Goal: Task Accomplishment & Management: Manage account settings

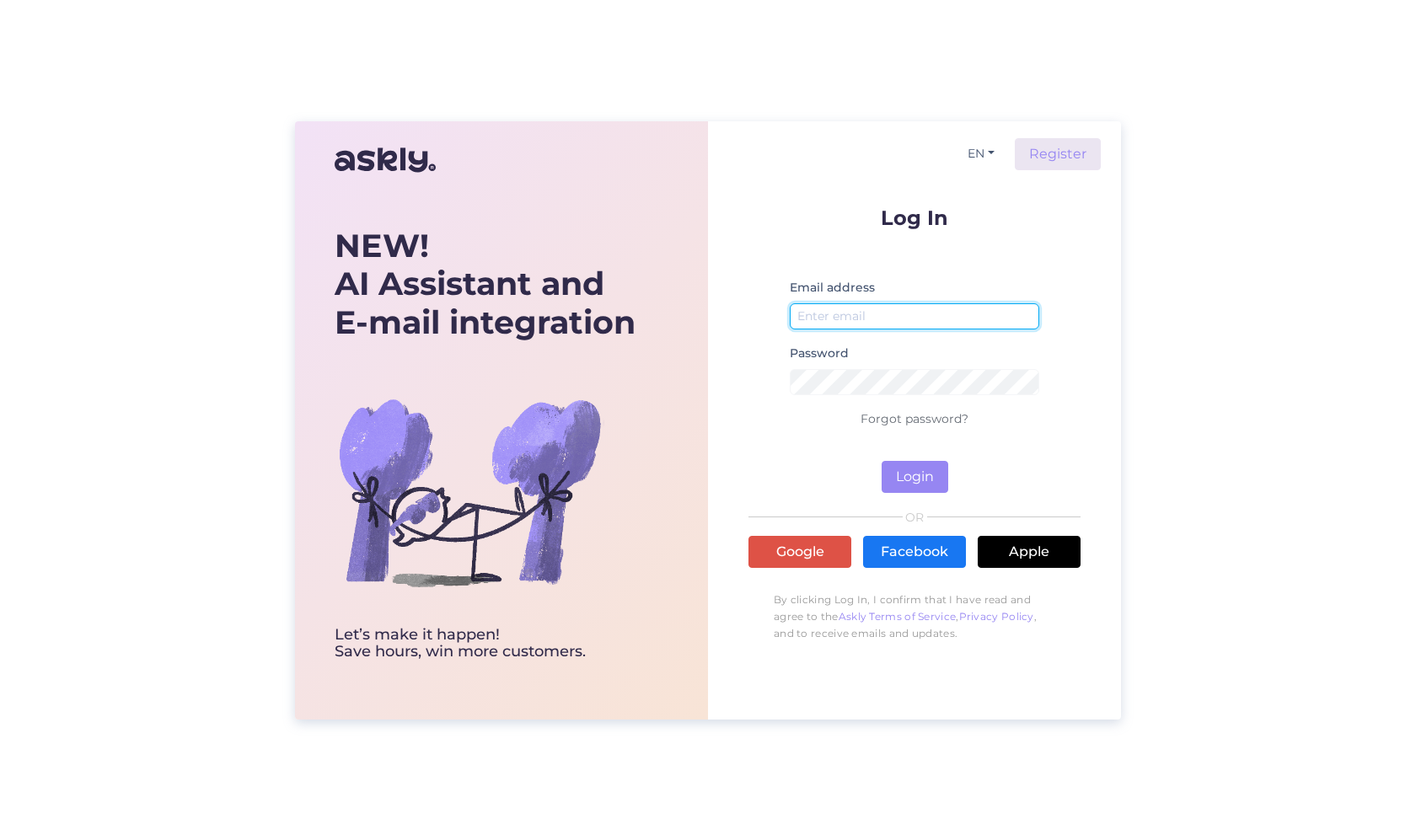
type input "[PERSON_NAME][EMAIL_ADDRESS][DOMAIN_NAME]"
click at [910, 466] on button "Login" at bounding box center [915, 477] width 67 height 32
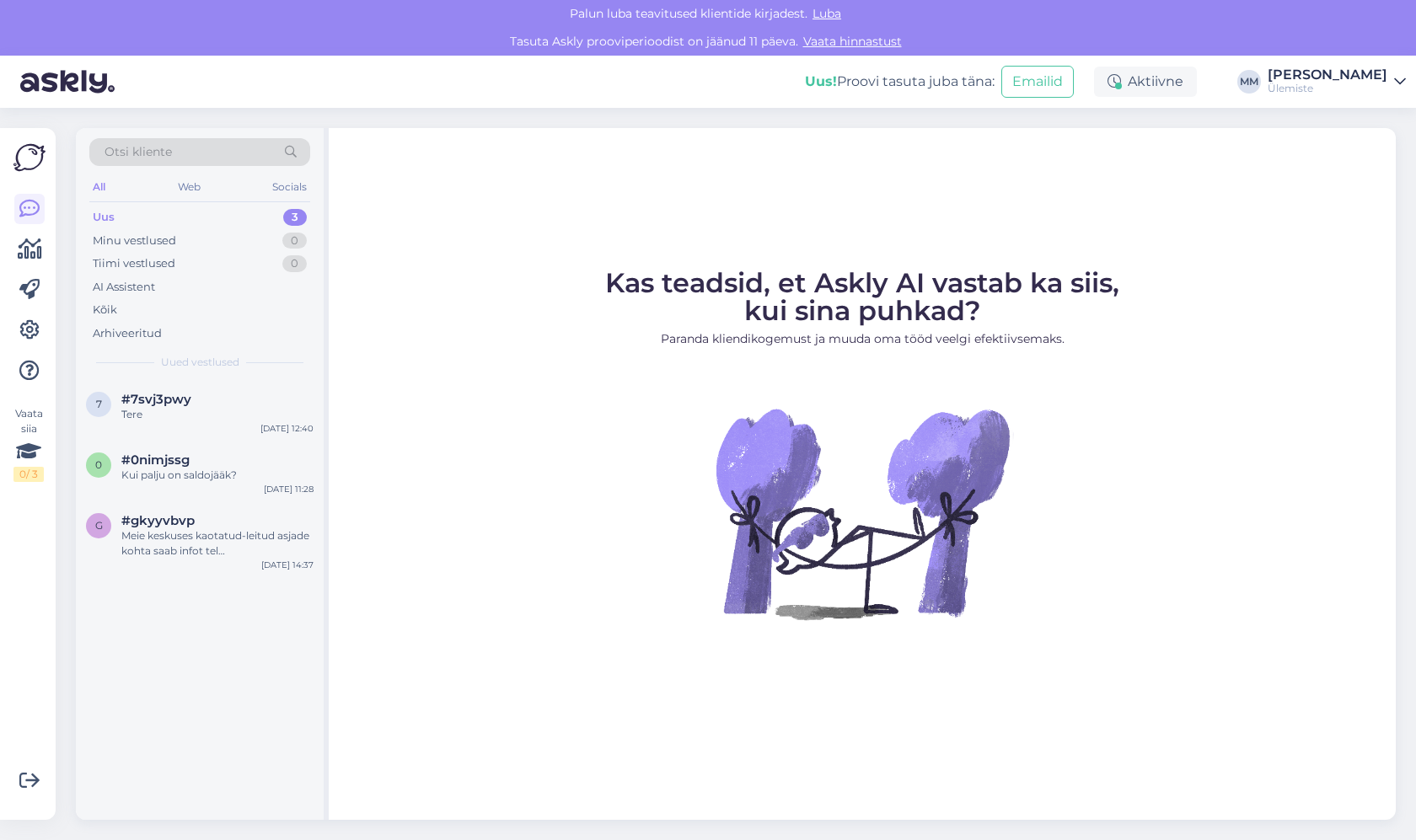
click at [790, 138] on div "Kas teadsid, et Askly AI vastab ka siis, kui sina puhkad? Paranda kliendikogemu…" at bounding box center [862, 473] width 1067 height 691
click at [137, 291] on div "AI Assistent" at bounding box center [123, 287] width 62 height 17
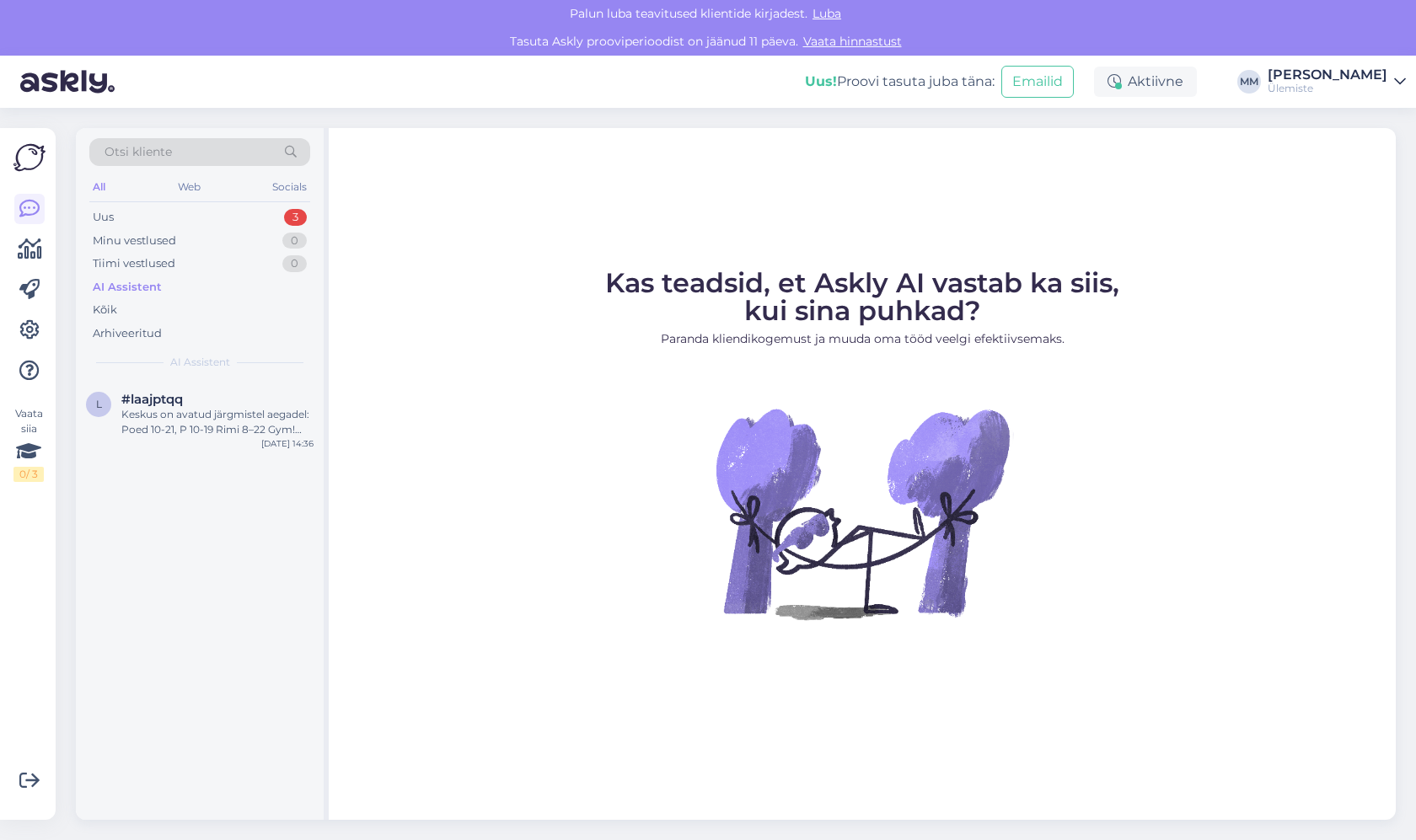
click at [144, 282] on div "AI Assistent" at bounding box center [127, 287] width 69 height 17
click at [112, 309] on div "Kõik" at bounding box center [104, 310] width 25 height 17
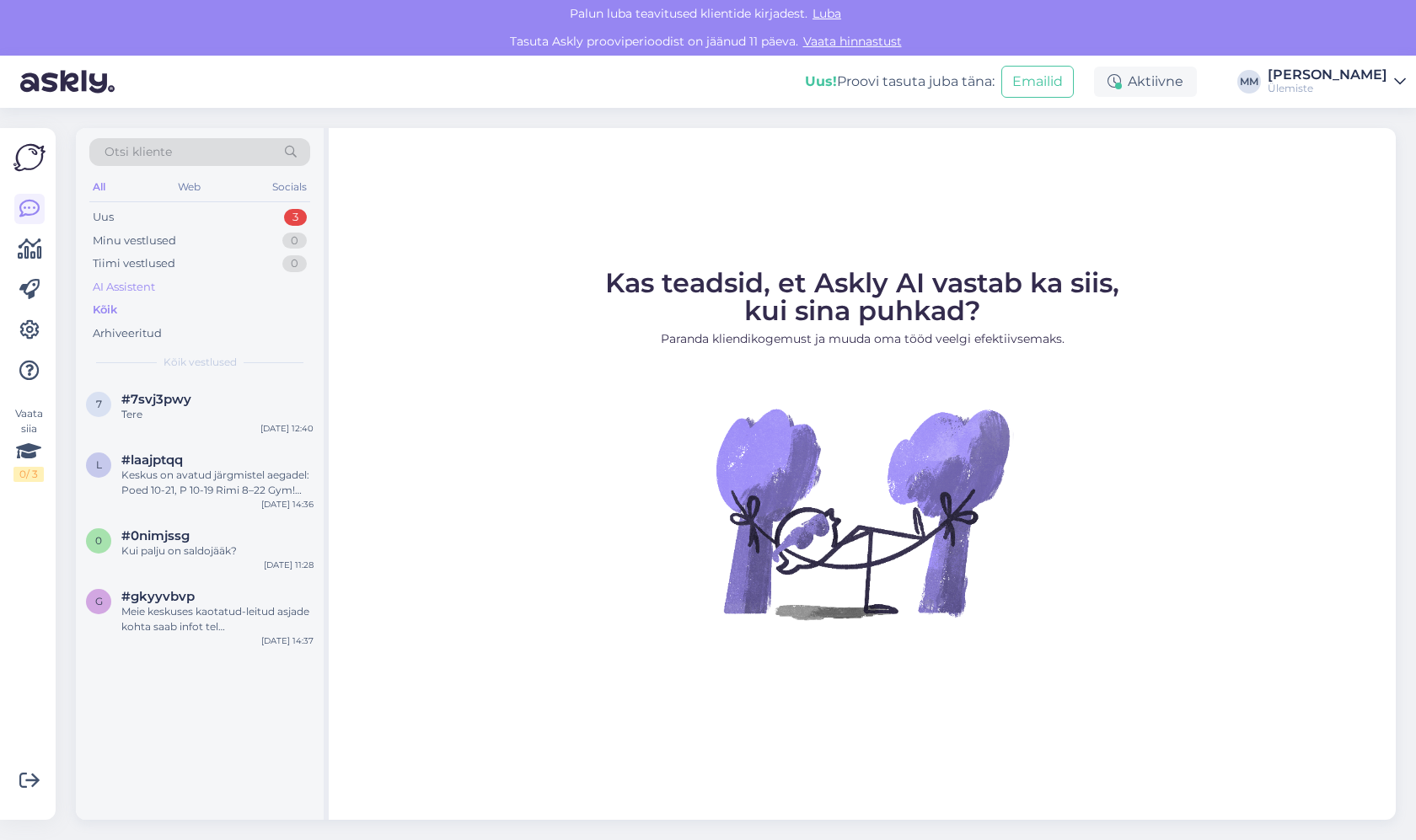
click at [143, 290] on div "AI Assistent" at bounding box center [123, 287] width 62 height 17
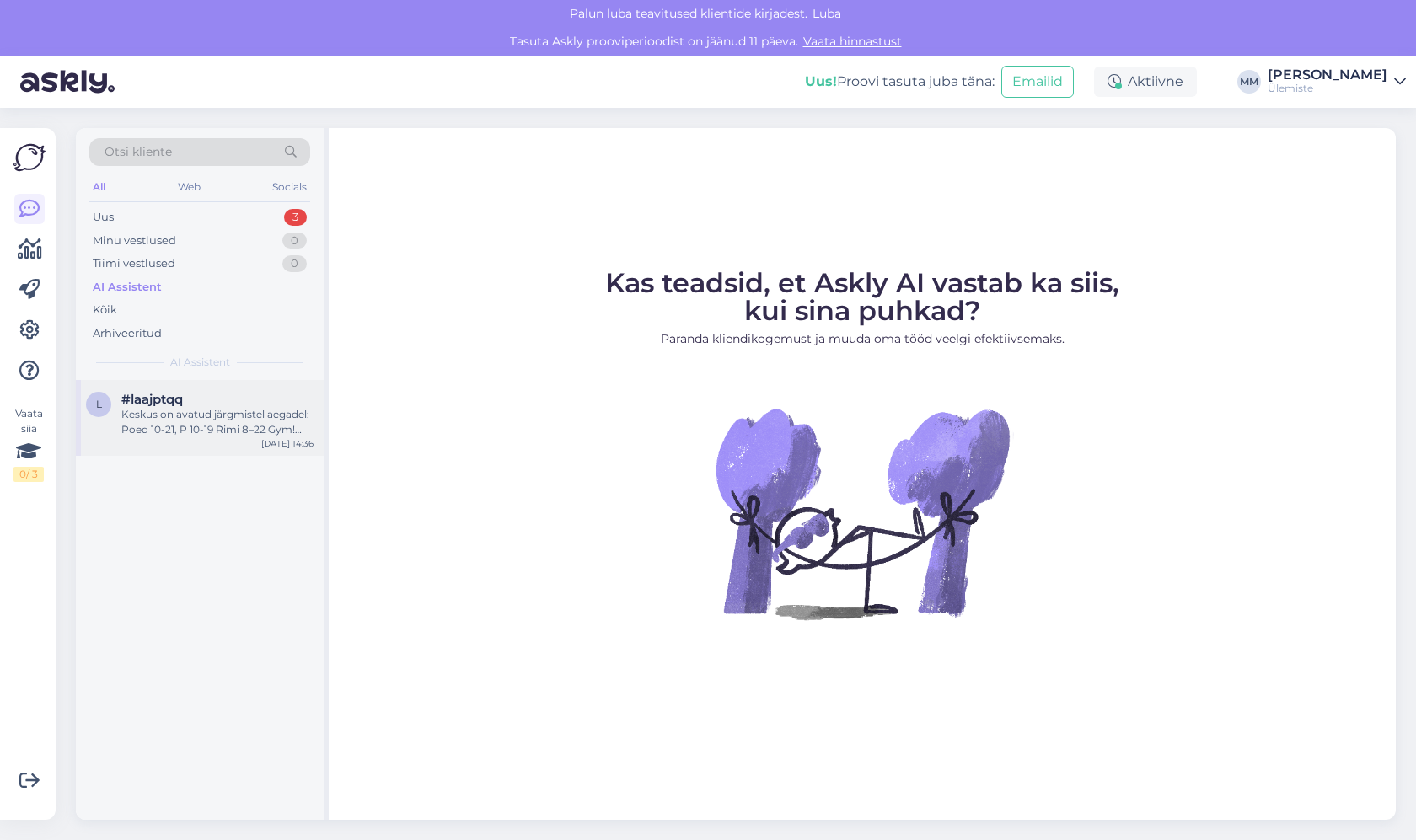
click at [150, 416] on div "Keskus on avatud järgmistel aegadel: Poed 10-21, P 10-19 Rimi 8–22 Gym! 24h Kin…" at bounding box center [216, 422] width 192 height 30
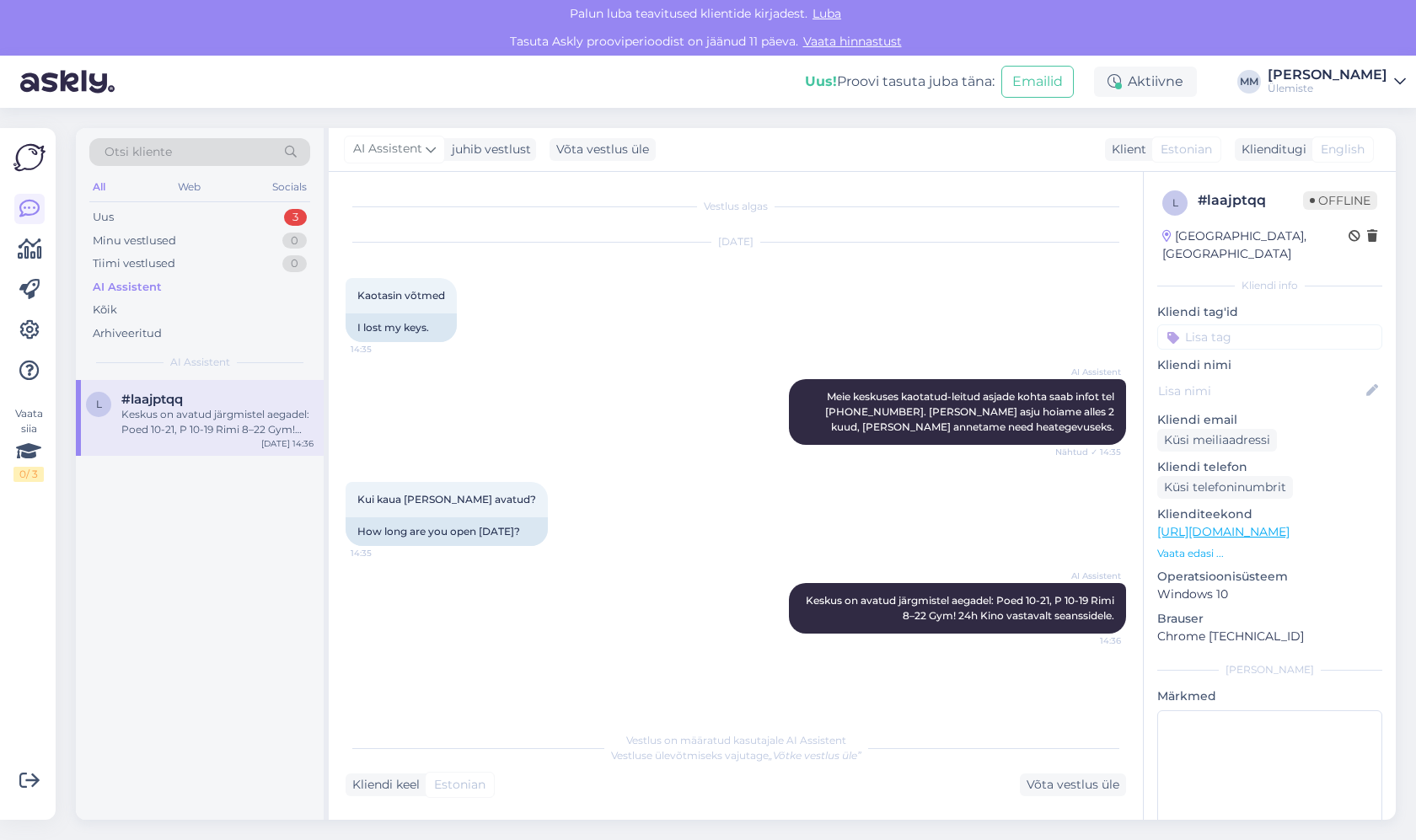
click at [136, 290] on div "AI Assistent" at bounding box center [127, 287] width 69 height 17
click at [15, 345] on div at bounding box center [30, 289] width 31 height 192
click at [30, 319] on link at bounding box center [30, 330] width 31 height 30
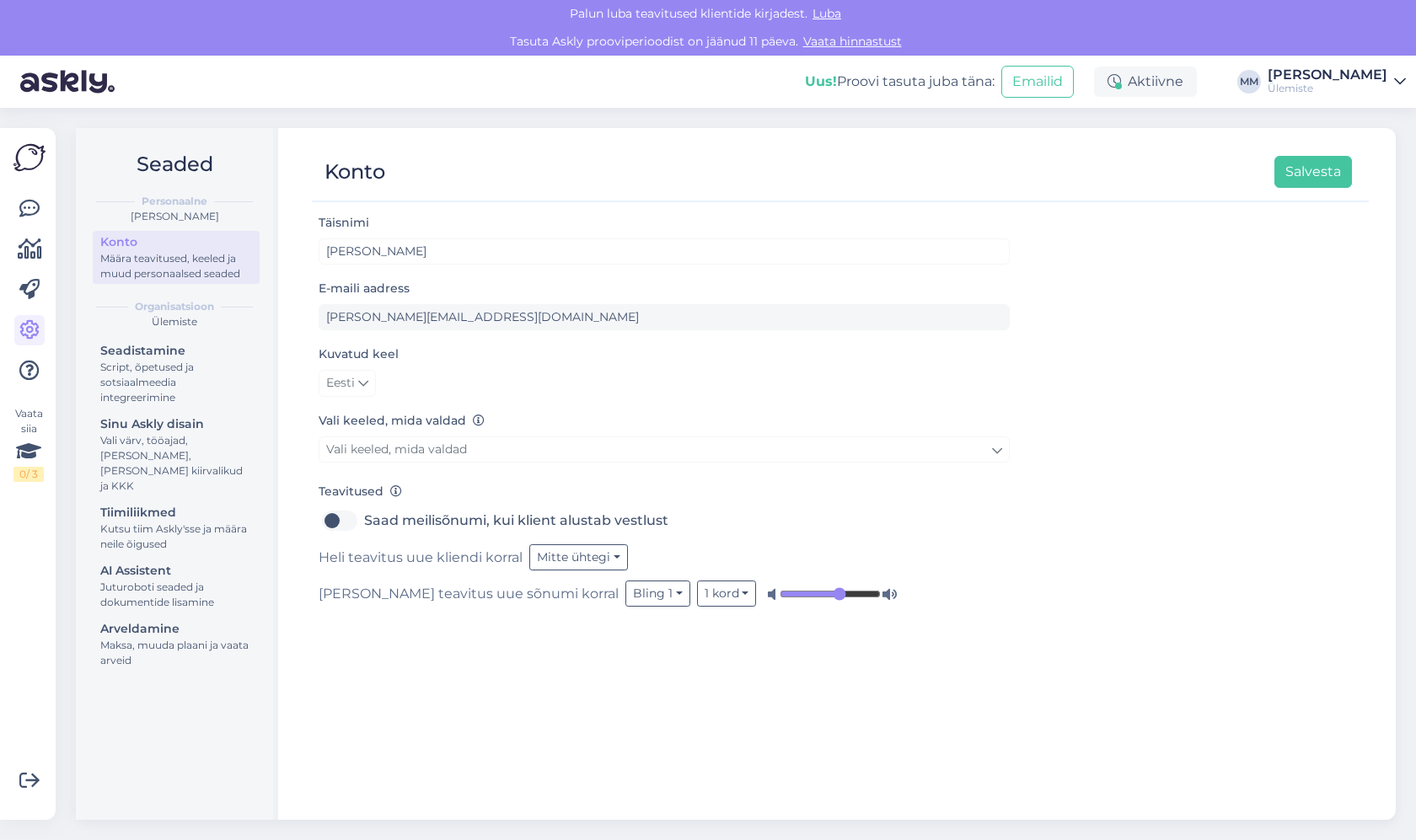
click at [179, 411] on div "Seadistamine Script, õpetused ja sotsiaalmeedia integreerimine Sinu Askly disai…" at bounding box center [176, 508] width 167 height 336
click at [179, 362] on div "Script, õpetused ja sotsiaalmeedia integreerimine" at bounding box center [176, 383] width 152 height 45
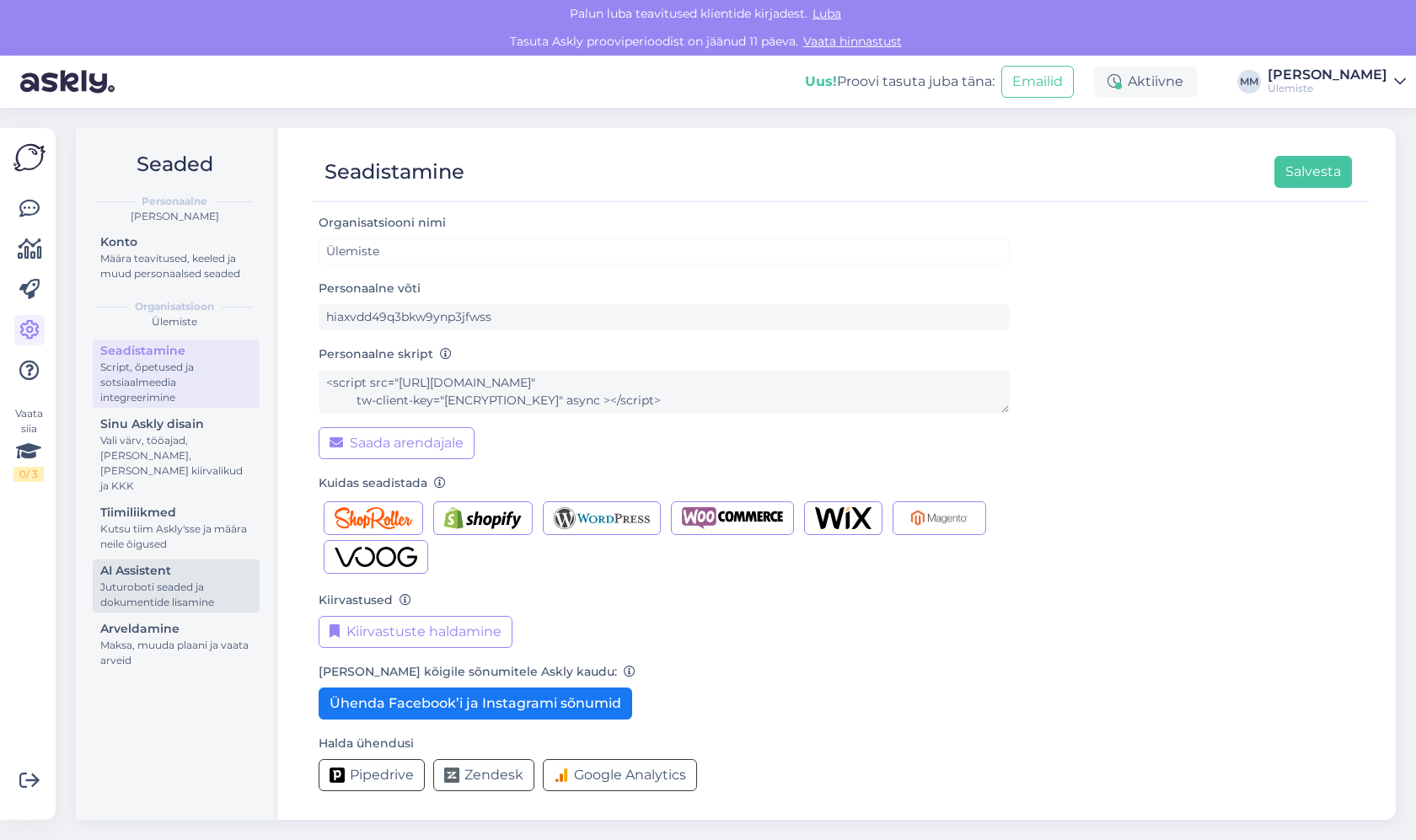
click at [120, 579] on div "Juturoboti seaded ja dokumentide lisamine" at bounding box center [176, 594] width 152 height 30
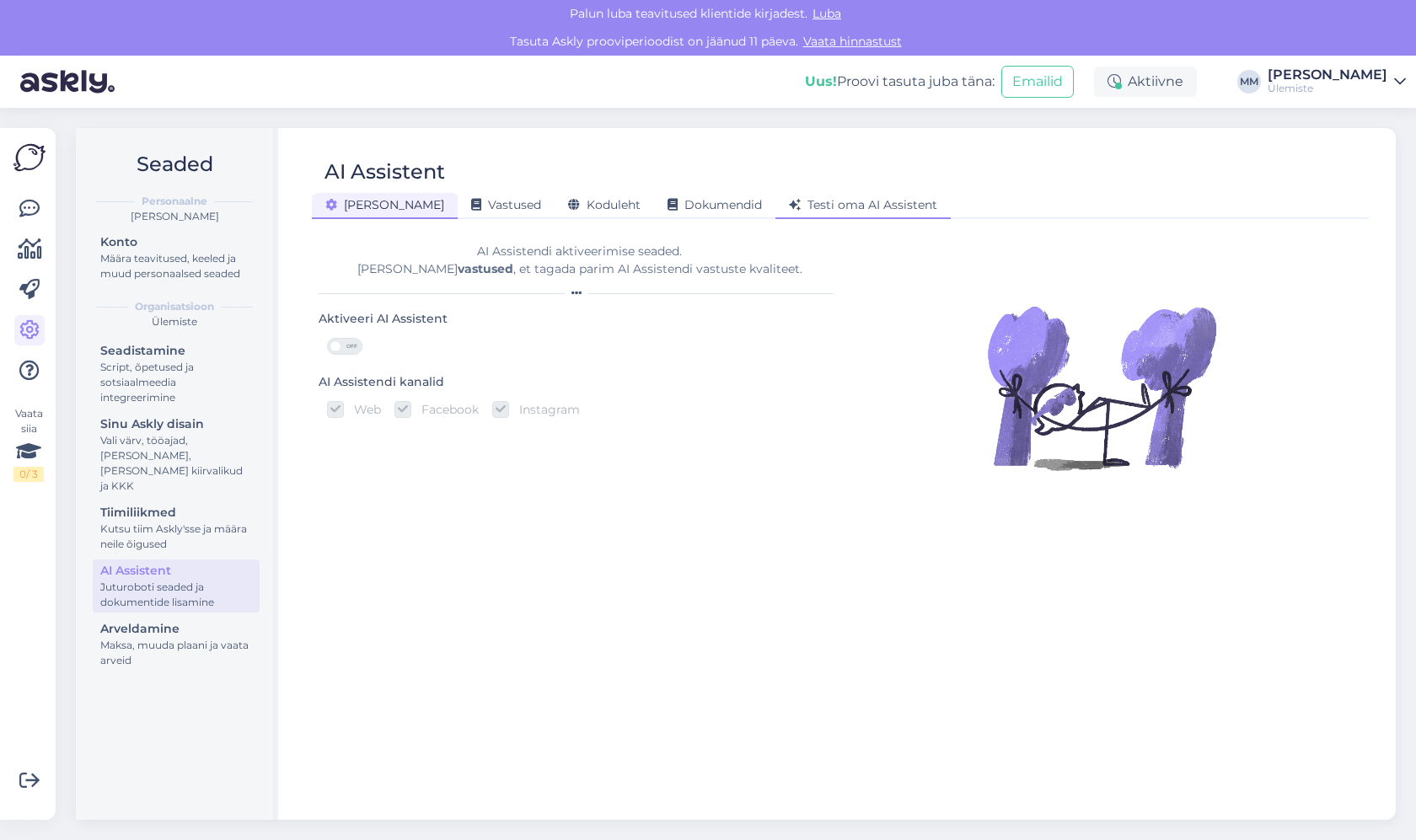
click at [792, 202] on span "Testi oma AI Assistent" at bounding box center [863, 204] width 149 height 15
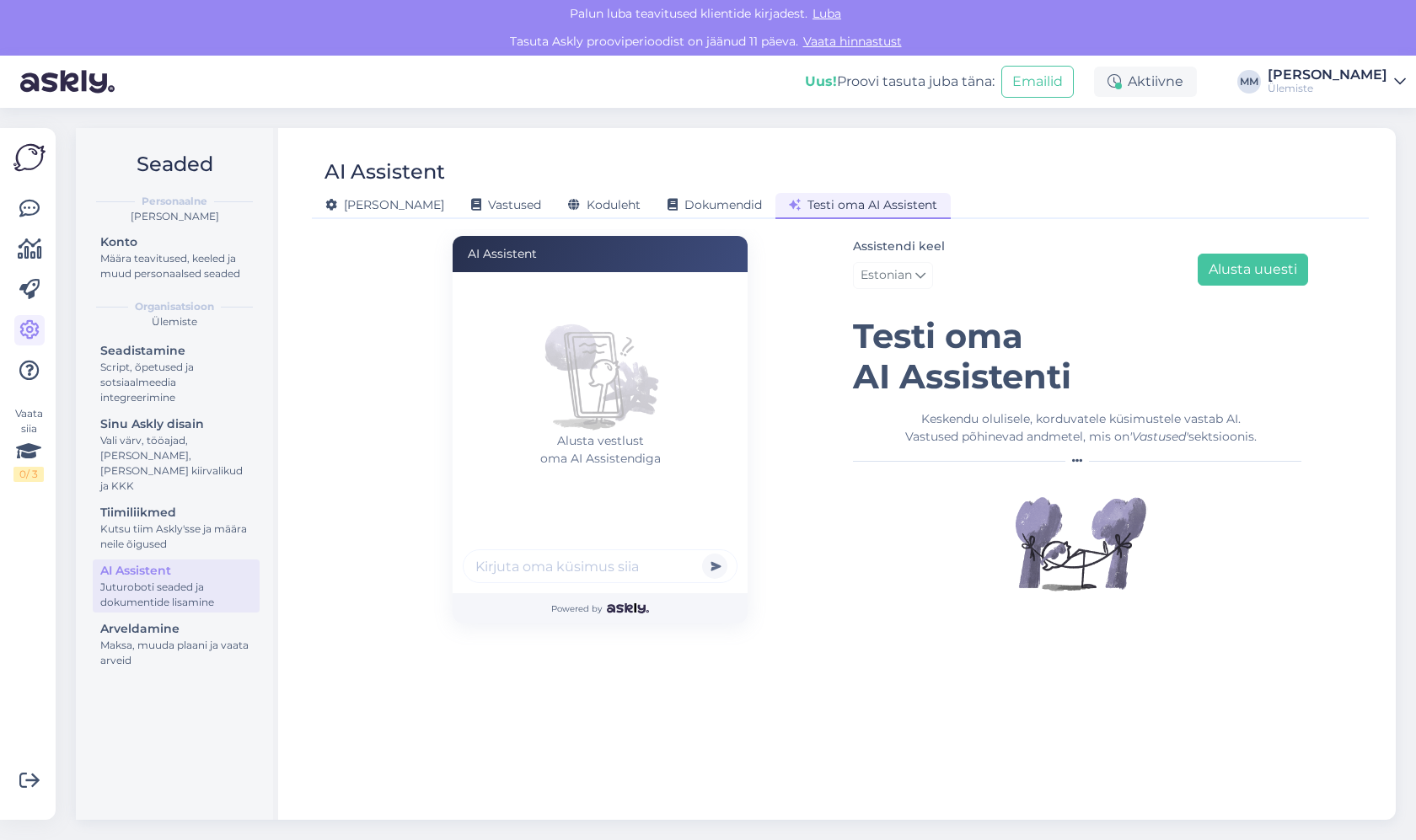
click at [509, 567] on input "text" at bounding box center [599, 566] width 275 height 33
click at [471, 207] on span "Vastused" at bounding box center [506, 204] width 70 height 15
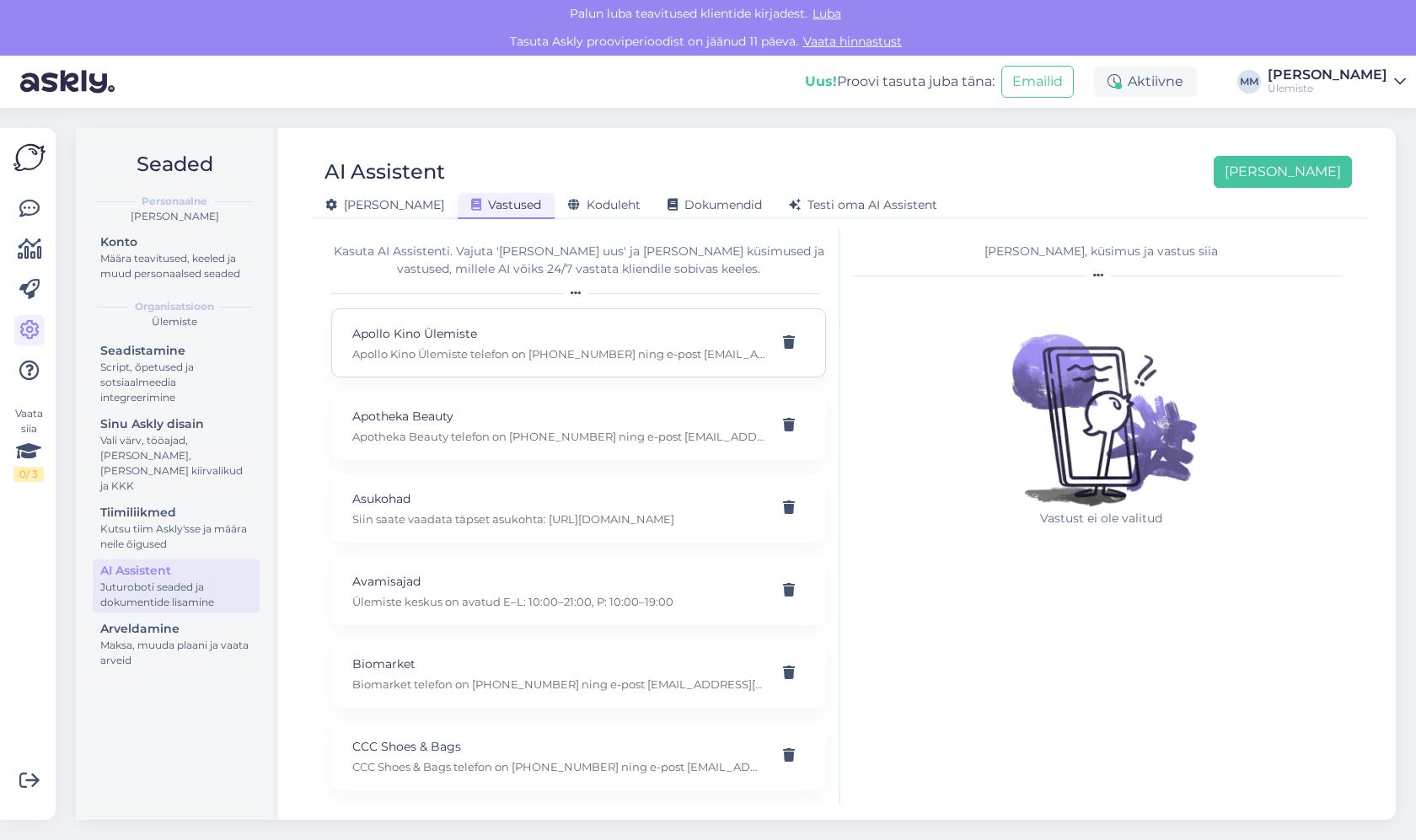
click at [451, 337] on p "Apollo Kino Ülemiste" at bounding box center [558, 333] width 412 height 19
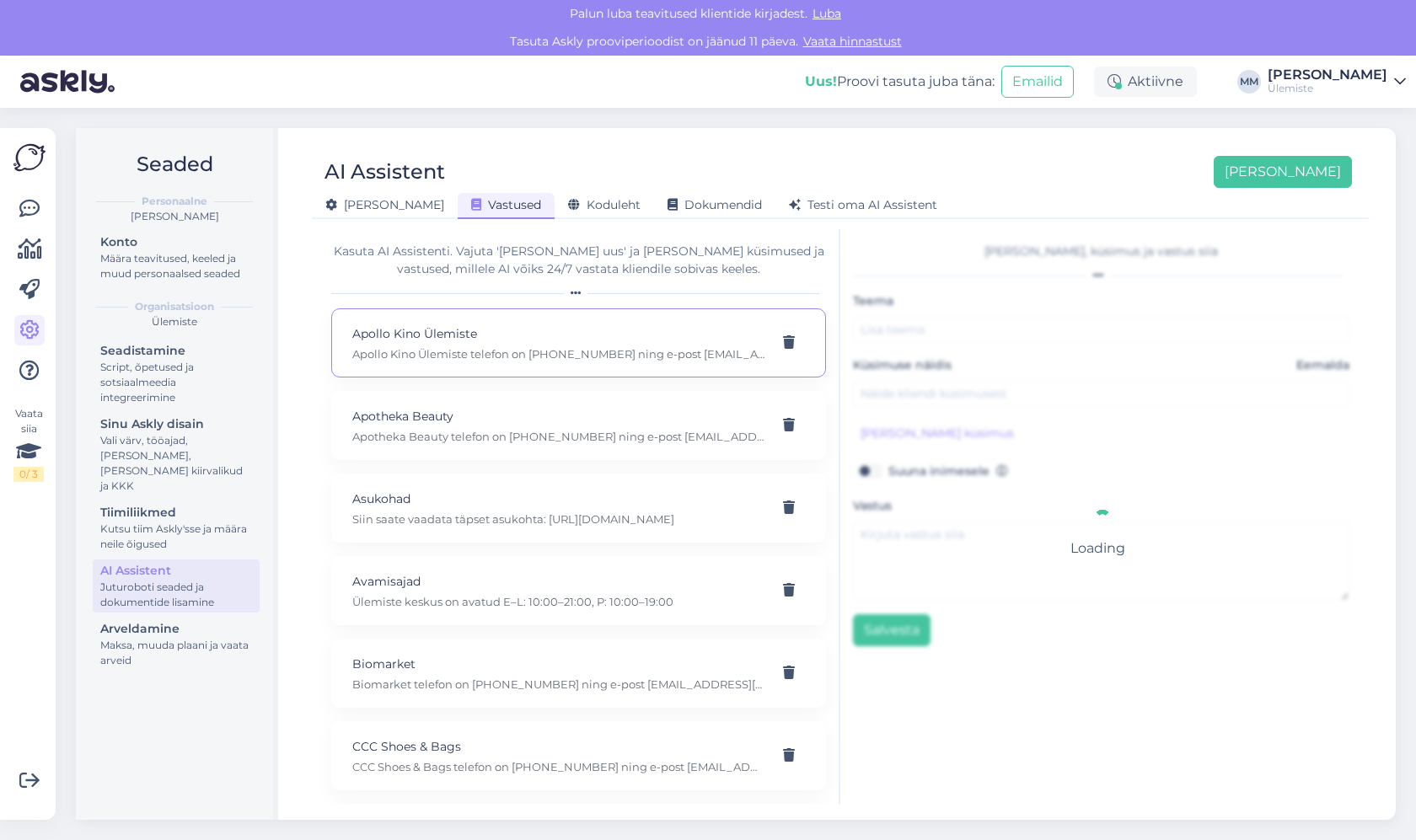
type input "Apollo Kino Ülemiste"
type input "Palun Apollo Kino Ülemiste kontakti"
type textarea "Apollo Kino Ülemiste telefon on [PHONE_NUMBER] ning e-post [EMAIL_ADDRESS][DOMA…"
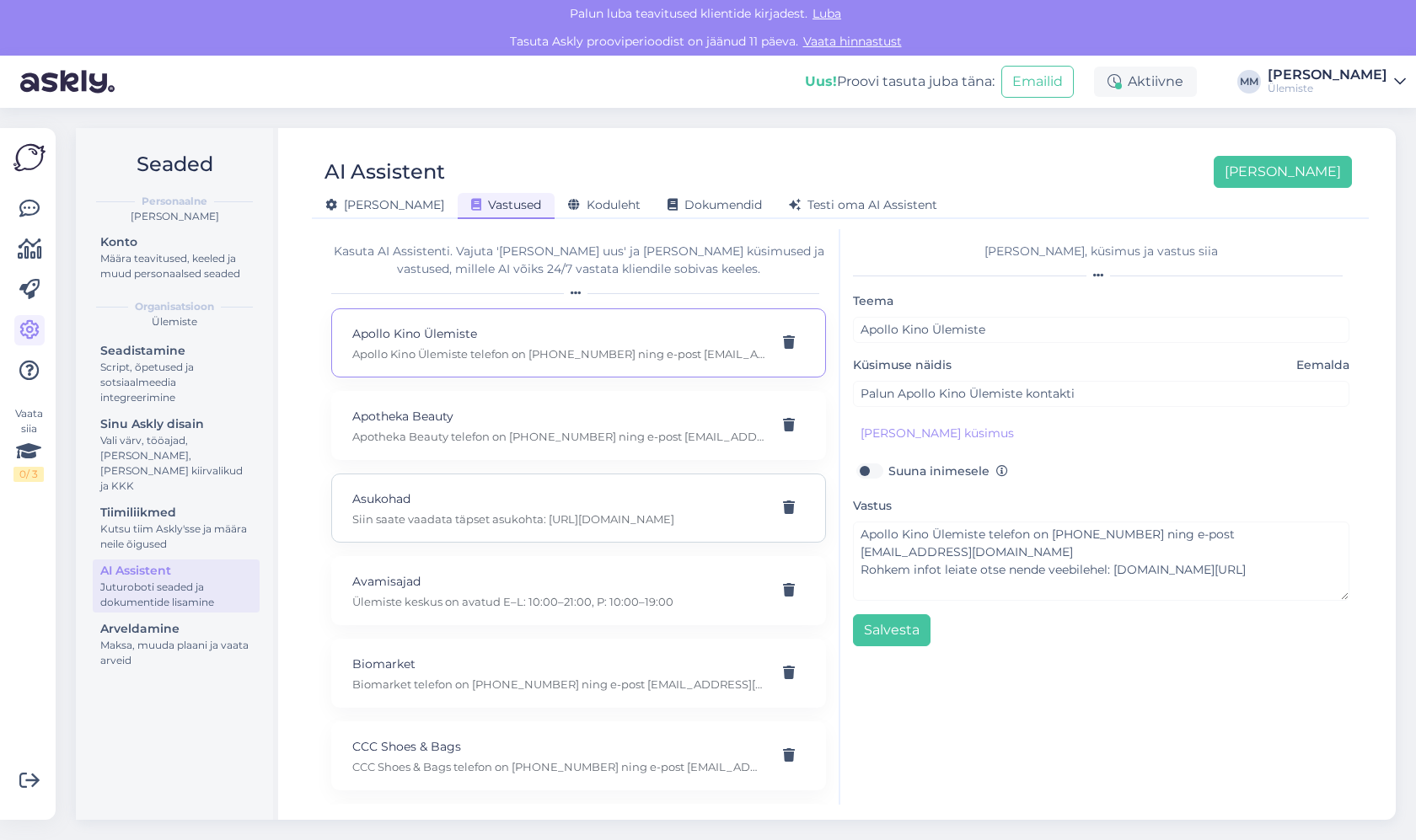
click at [516, 533] on div "[PERSON_NAME] saate vaadata täpset asukohta: [URL][DOMAIN_NAME]" at bounding box center [579, 508] width 495 height 69
type input "Asukohad"
type input "Kus asub [PERSON_NAME]?"
type textarea "Siin saate vaadata täpset asukohta: [URL][DOMAIN_NAME]"
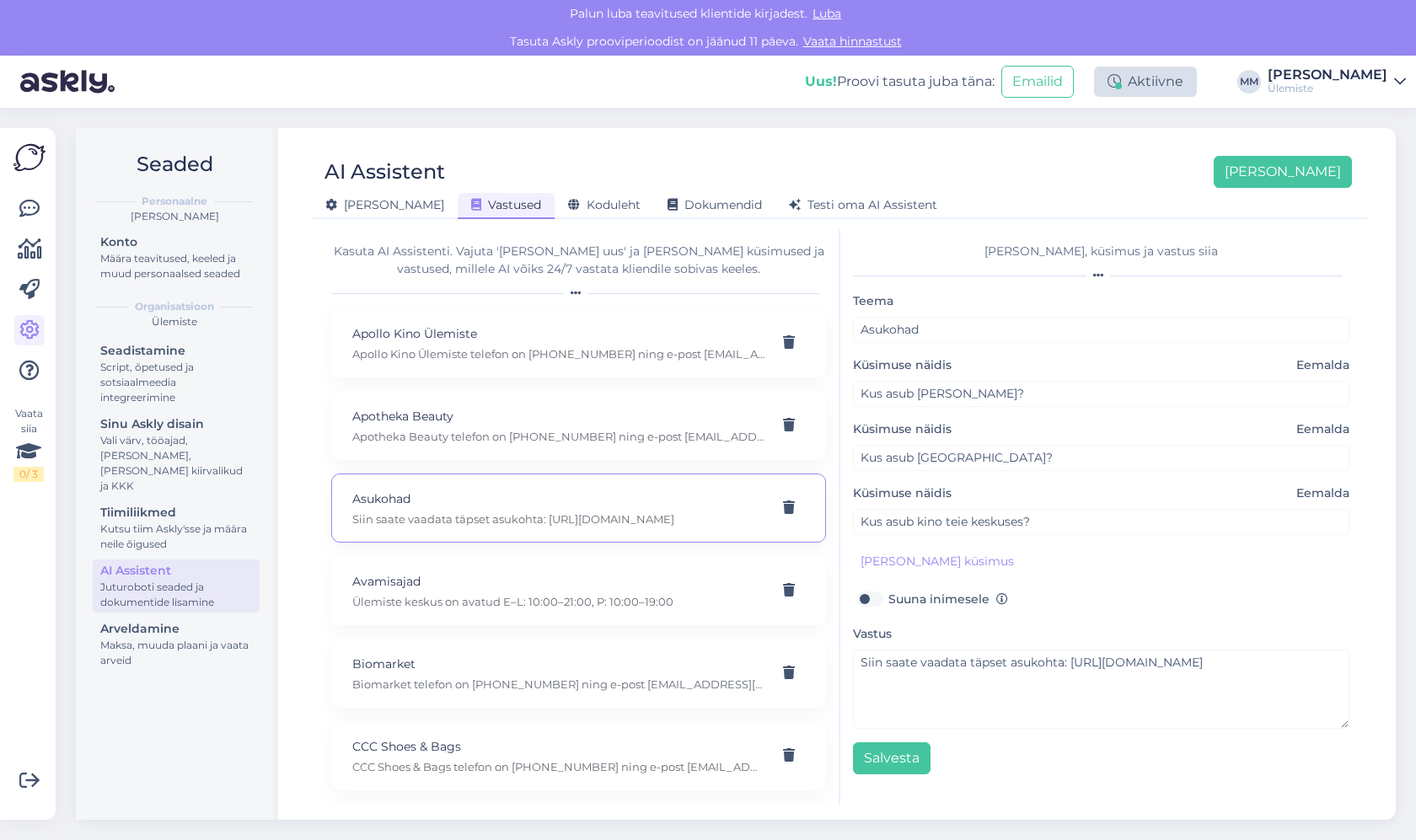
click at [1121, 81] on icon at bounding box center [1114, 82] width 14 height 14
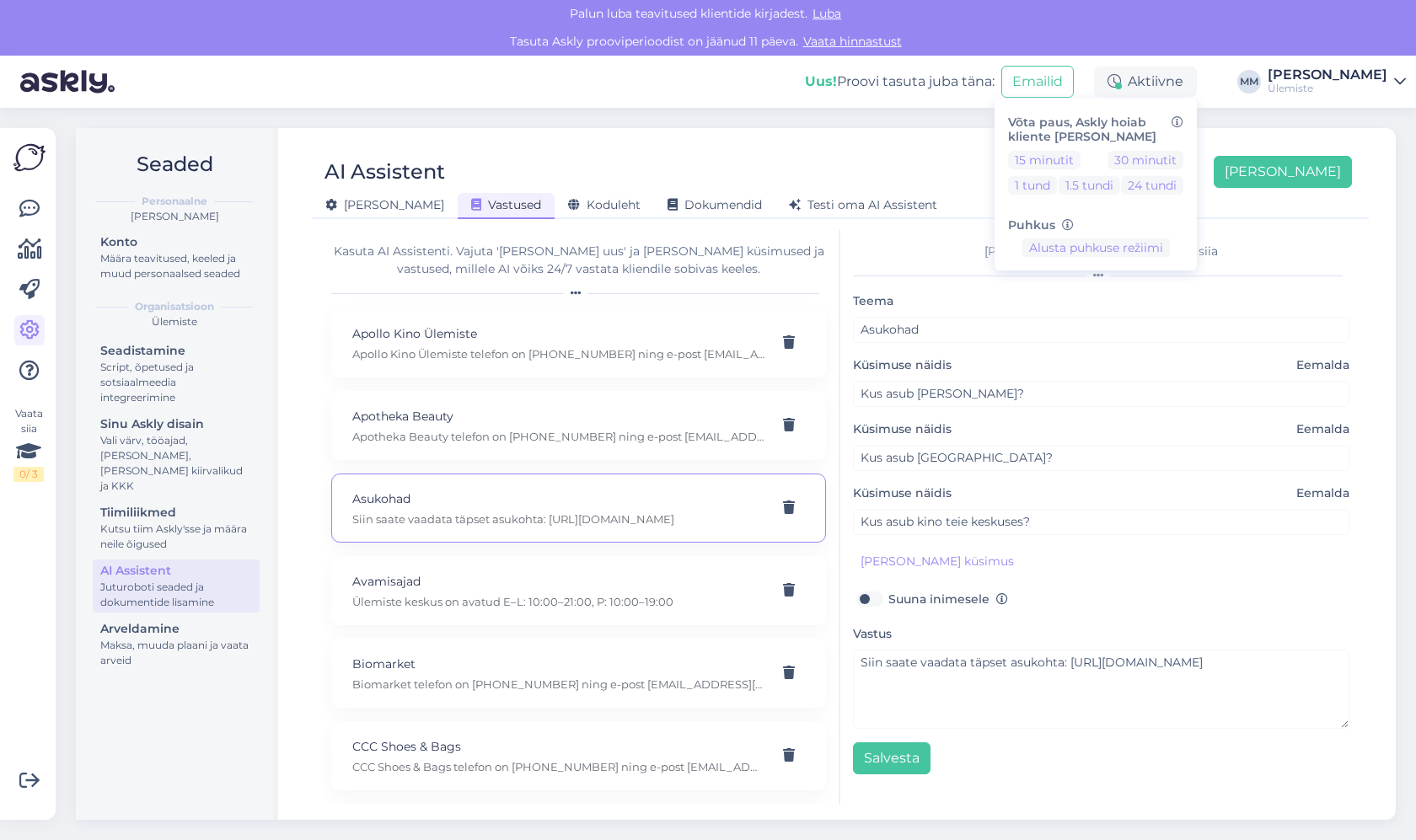
click at [804, 126] on div "Seaded Personaalne [PERSON_NAME] Konto Määra teavitused, keeled ja muud persona…" at bounding box center [741, 474] width 1350 height 732
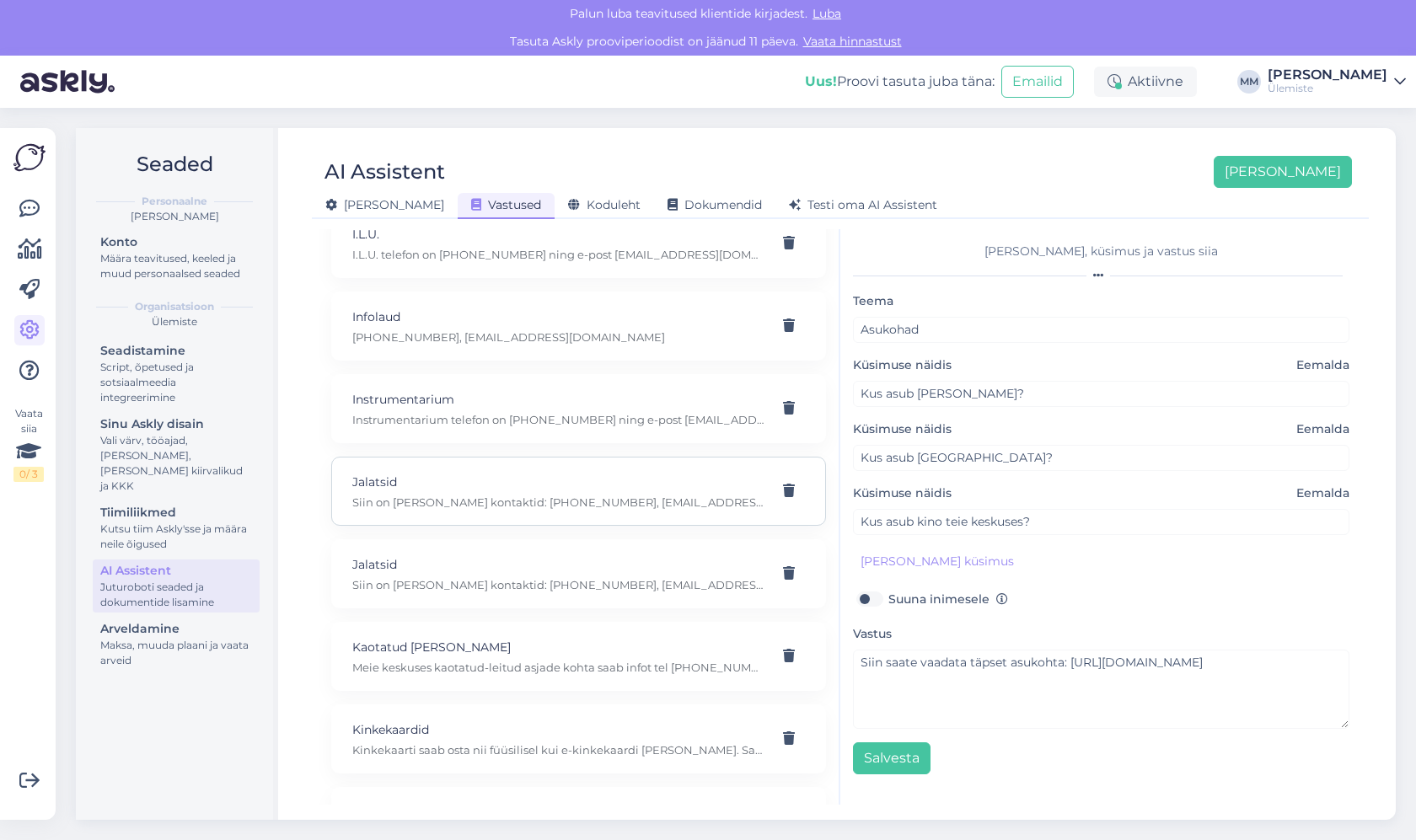
scroll to position [1573, 0]
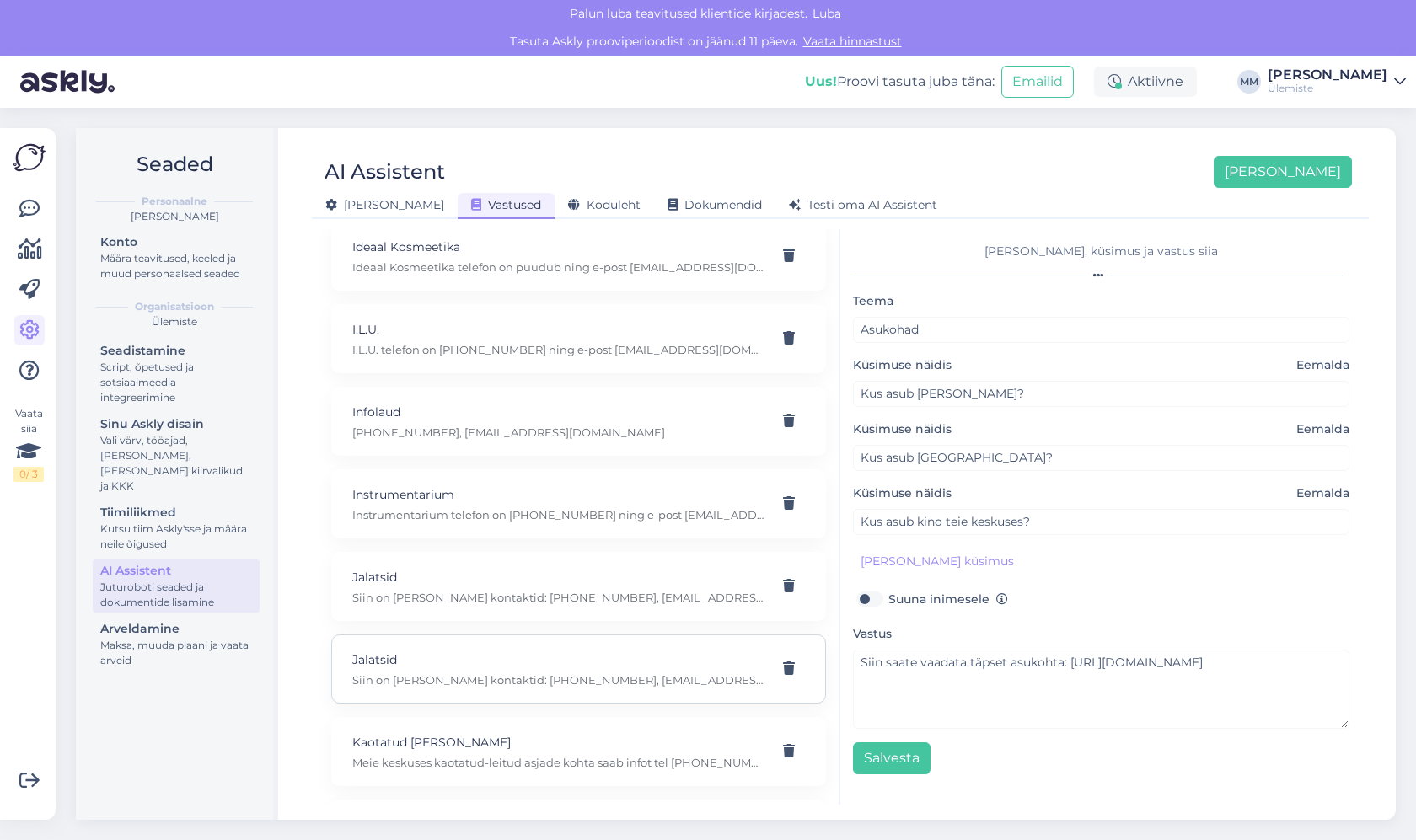
click at [461, 688] on div "[PERSON_NAME] on [PERSON_NAME] kontaktid: [PHONE_NUMBER], [EMAIL_ADDRESS][DOMAI…" at bounding box center [579, 669] width 495 height 69
type input "Jalatsid"
type input "Kuidas ühendust saada CCC Shoes & Bags poega?"
type textarea "Siin on [PERSON_NAME] kontaktid: [PHONE_NUMBER], [EMAIL_ADDRESS][DOMAIN_NAME]"
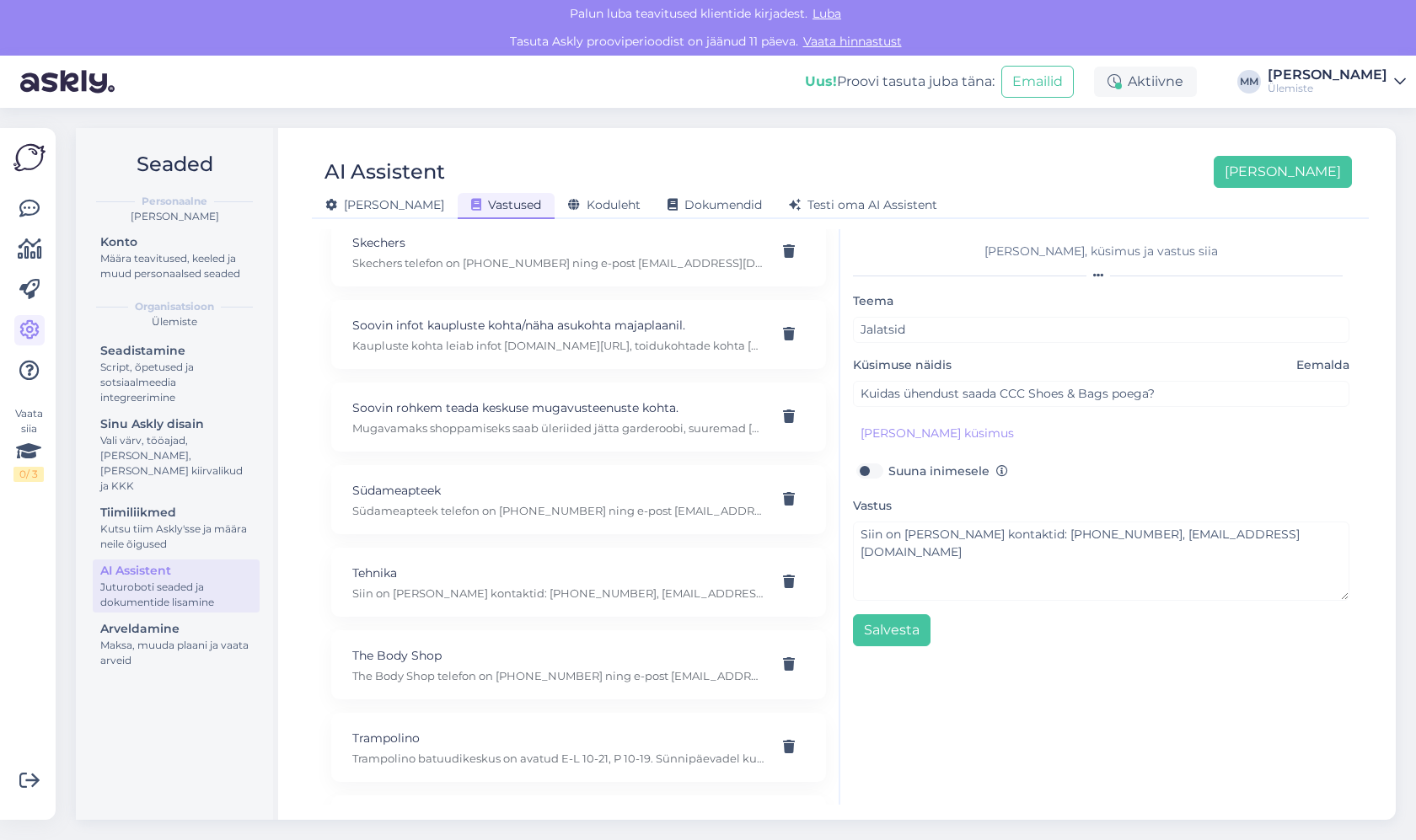
scroll to position [4871, 0]
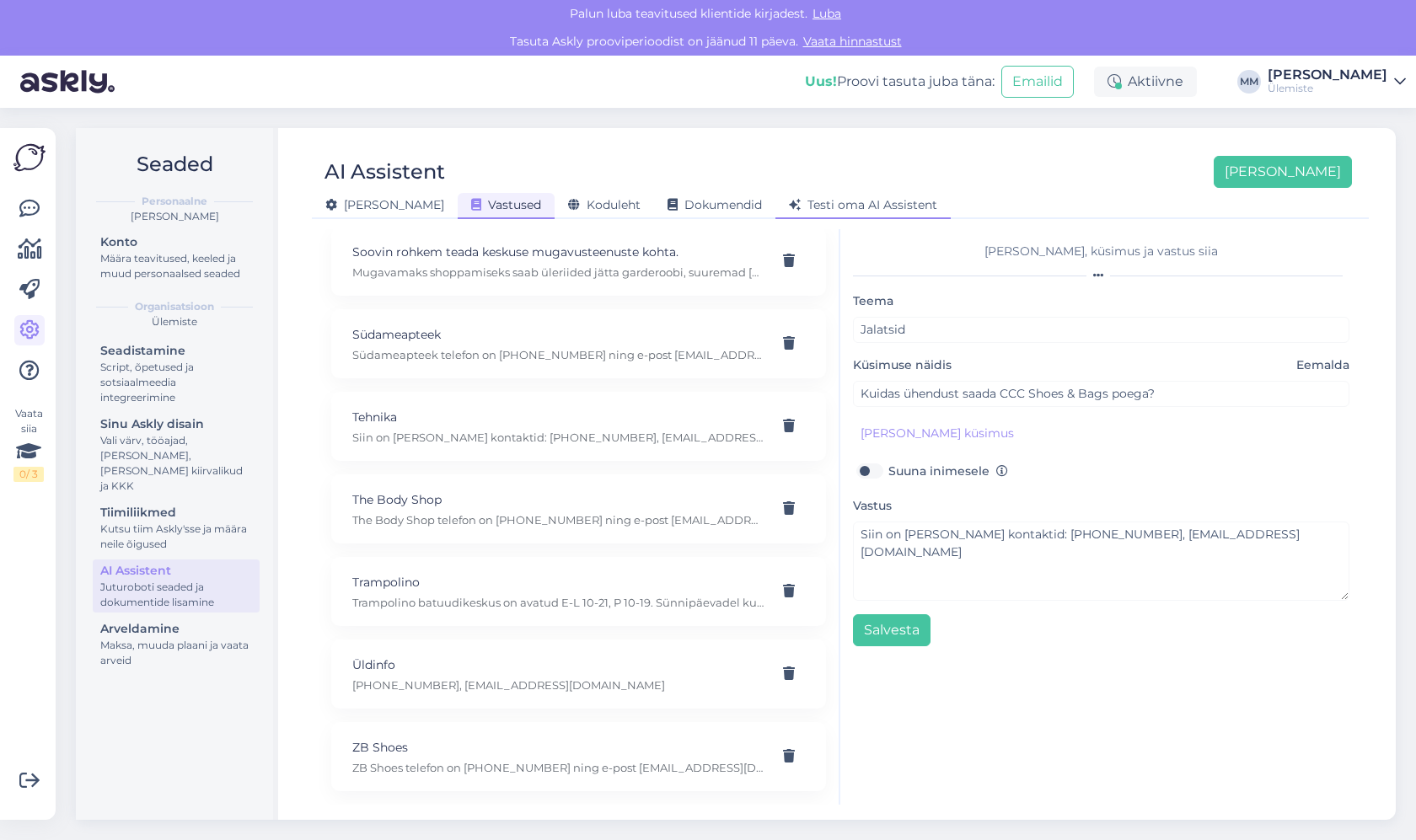
click at [799, 199] on span "Testi oma AI Assistent" at bounding box center [863, 204] width 149 height 15
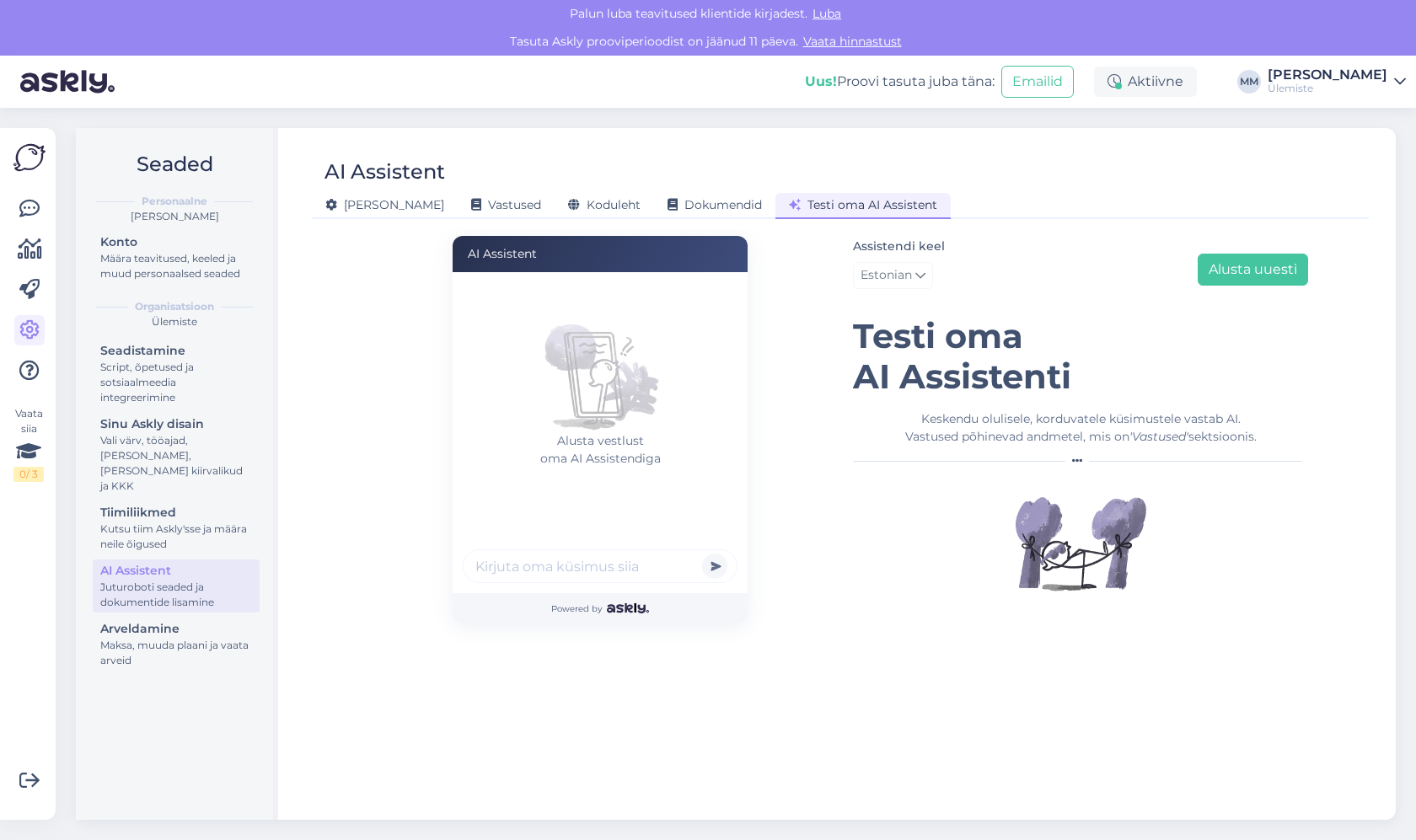
click at [508, 555] on input "text" at bounding box center [599, 566] width 275 height 33
click at [579, 567] on input "Kuidas" at bounding box center [599, 566] width 275 height 33
type input "Kuidas pääseda [PERSON_NAME] ühistranspordiga?"
click at [702, 554] on button "submit" at bounding box center [714, 567] width 26 height 26
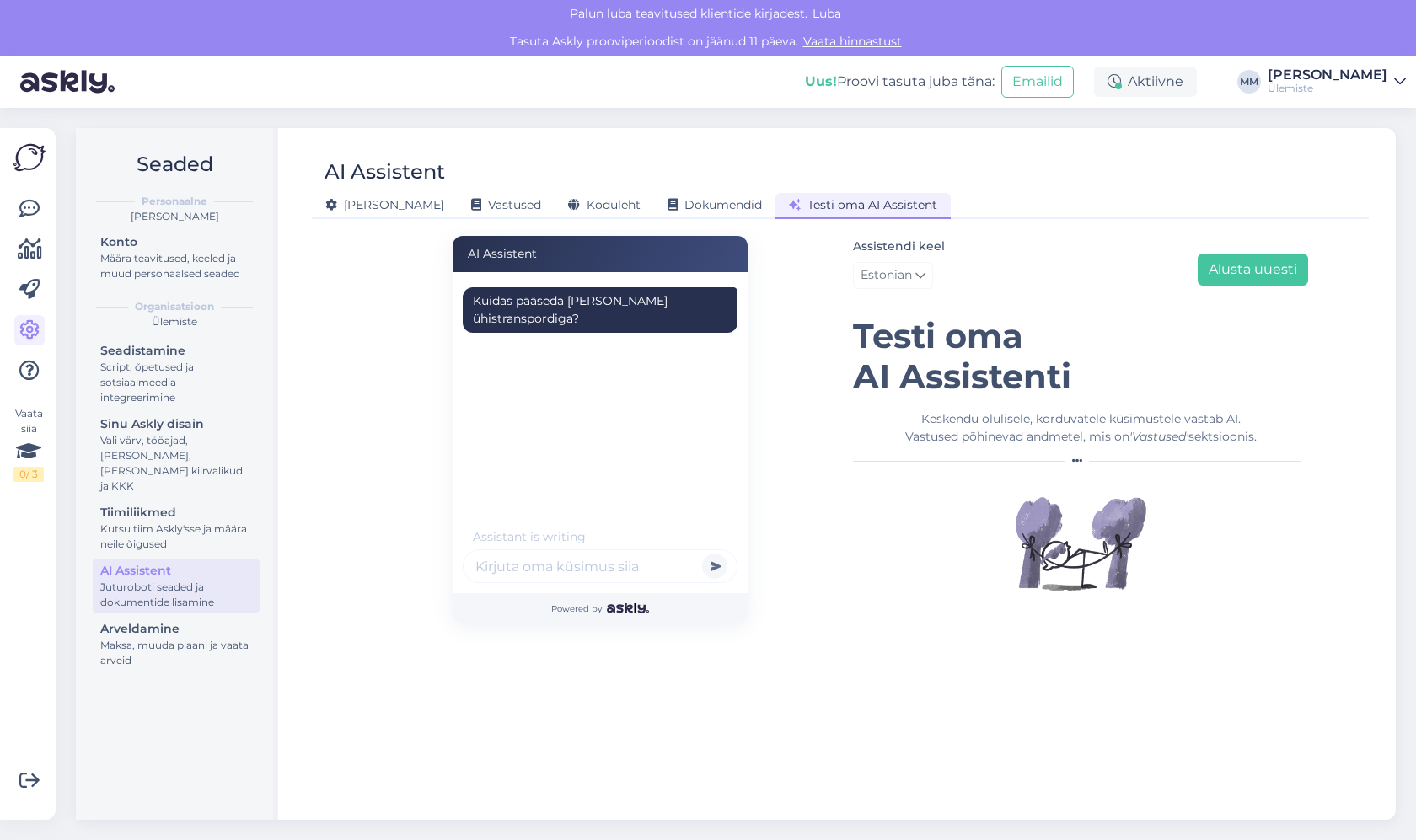
scroll to position [0, 0]
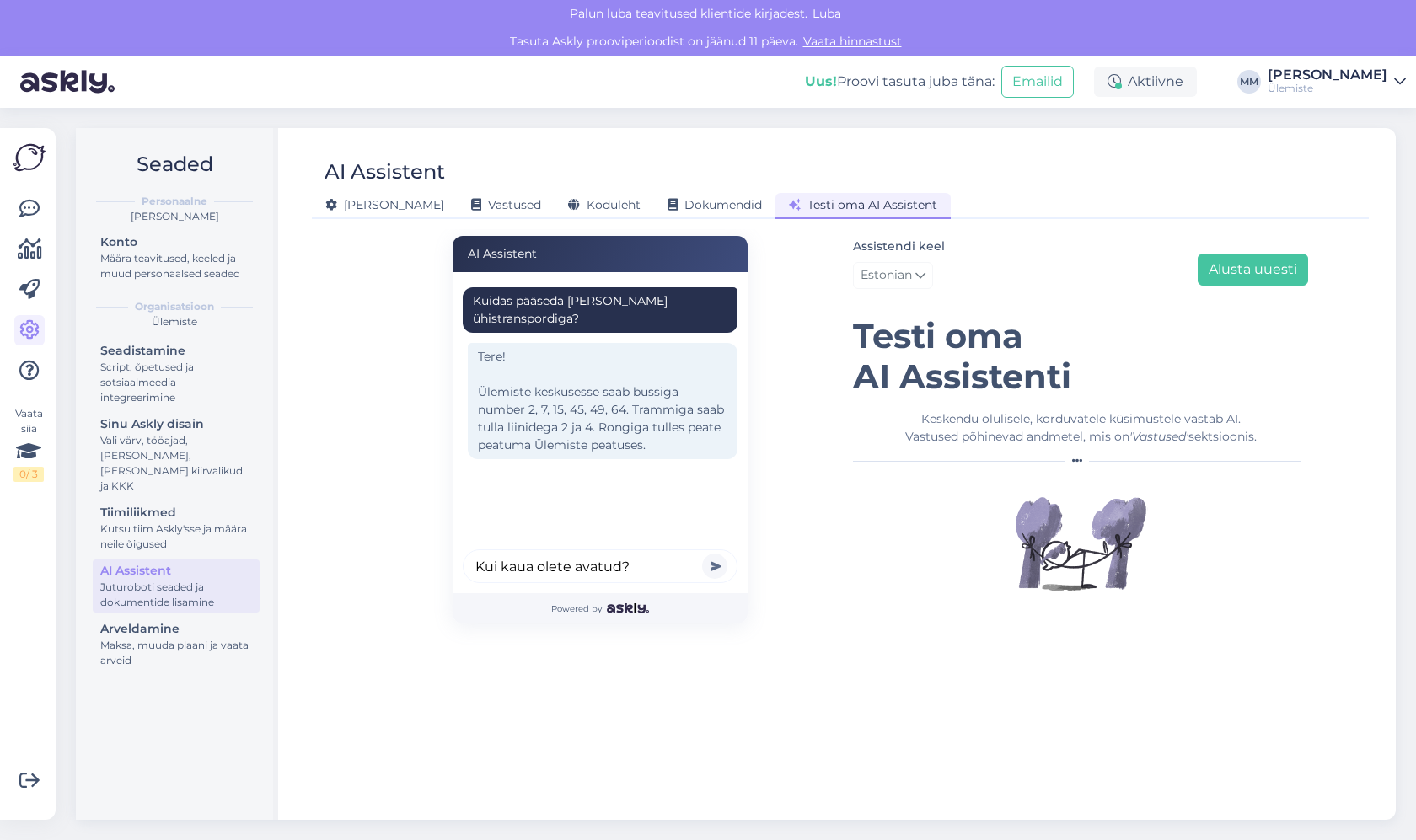
type input "Kui kaua olete avatud?"
click at [702, 554] on button "submit" at bounding box center [714, 567] width 26 height 26
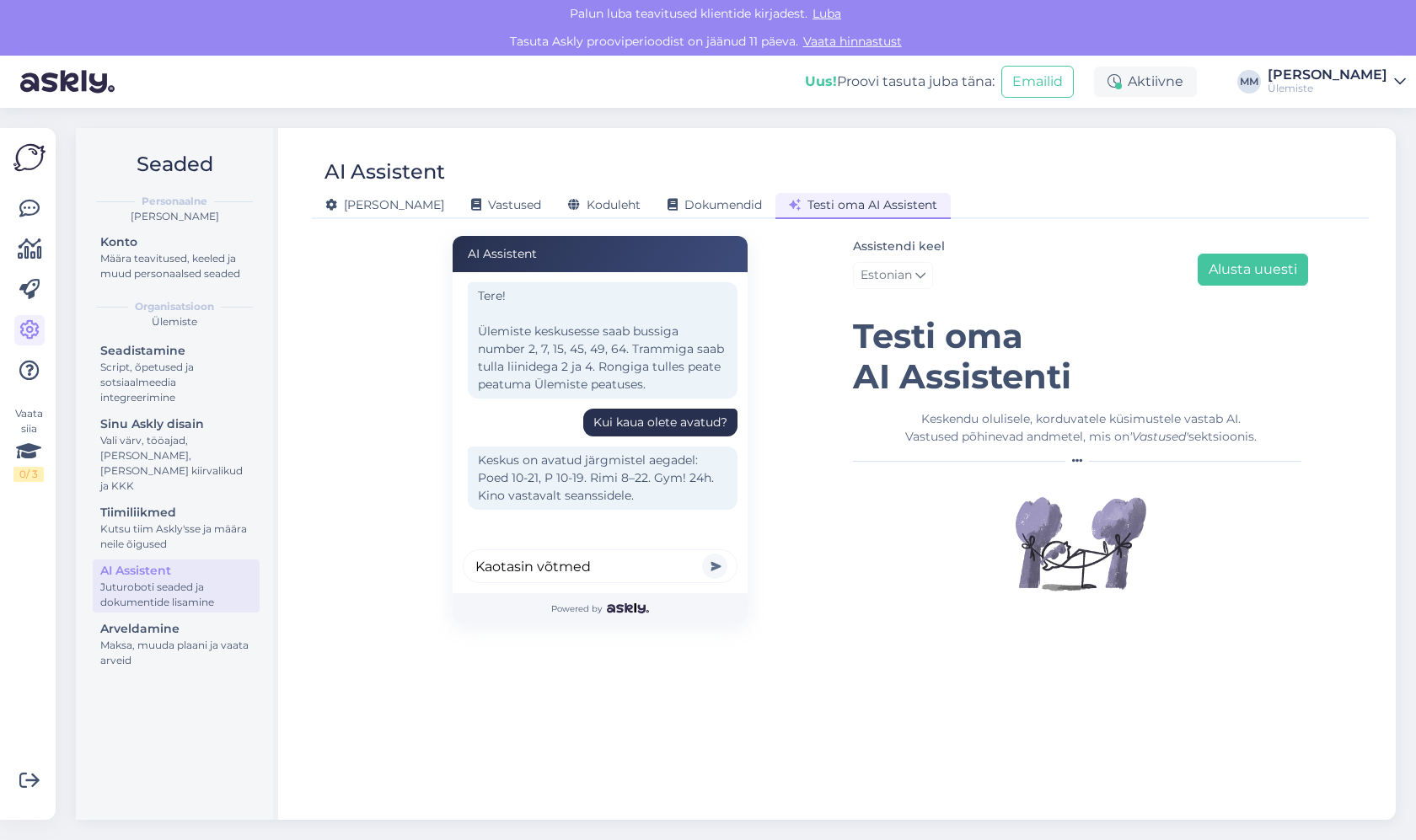
type input "Kaotasin võtmed"
click at [702, 554] on button "submit" at bounding box center [714, 567] width 26 height 26
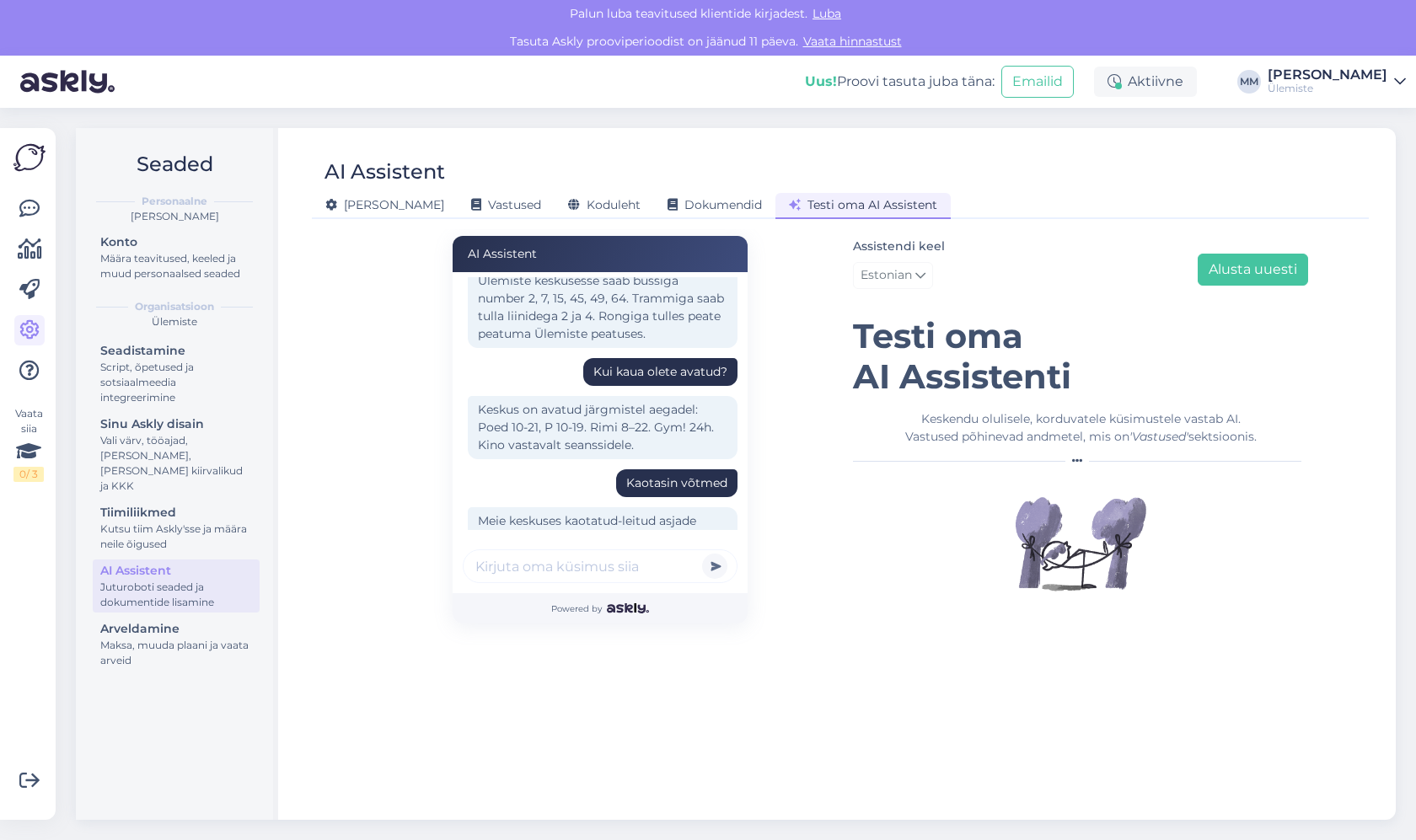
scroll to position [203, 0]
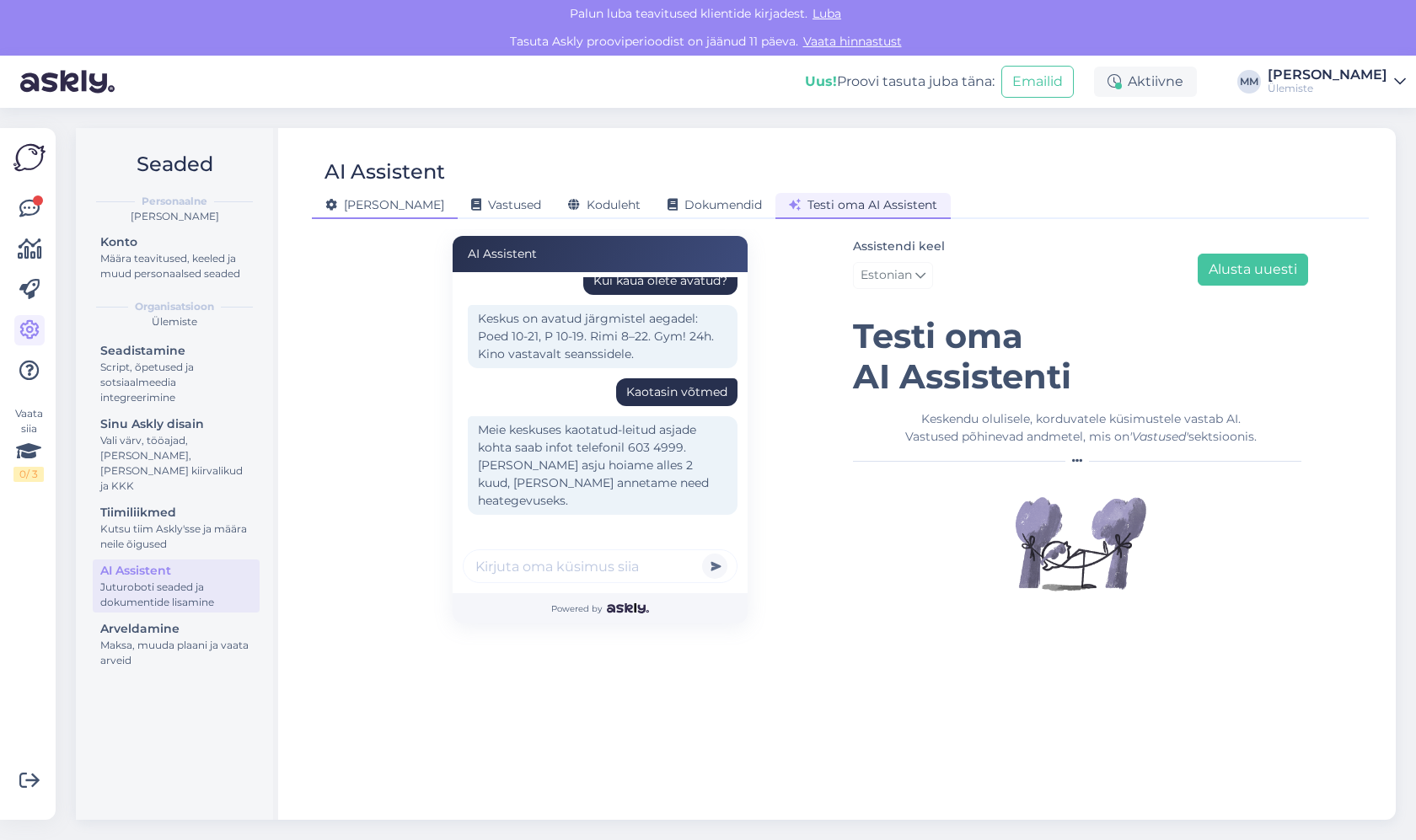
click at [354, 213] on div "[PERSON_NAME]" at bounding box center [385, 206] width 146 height 27
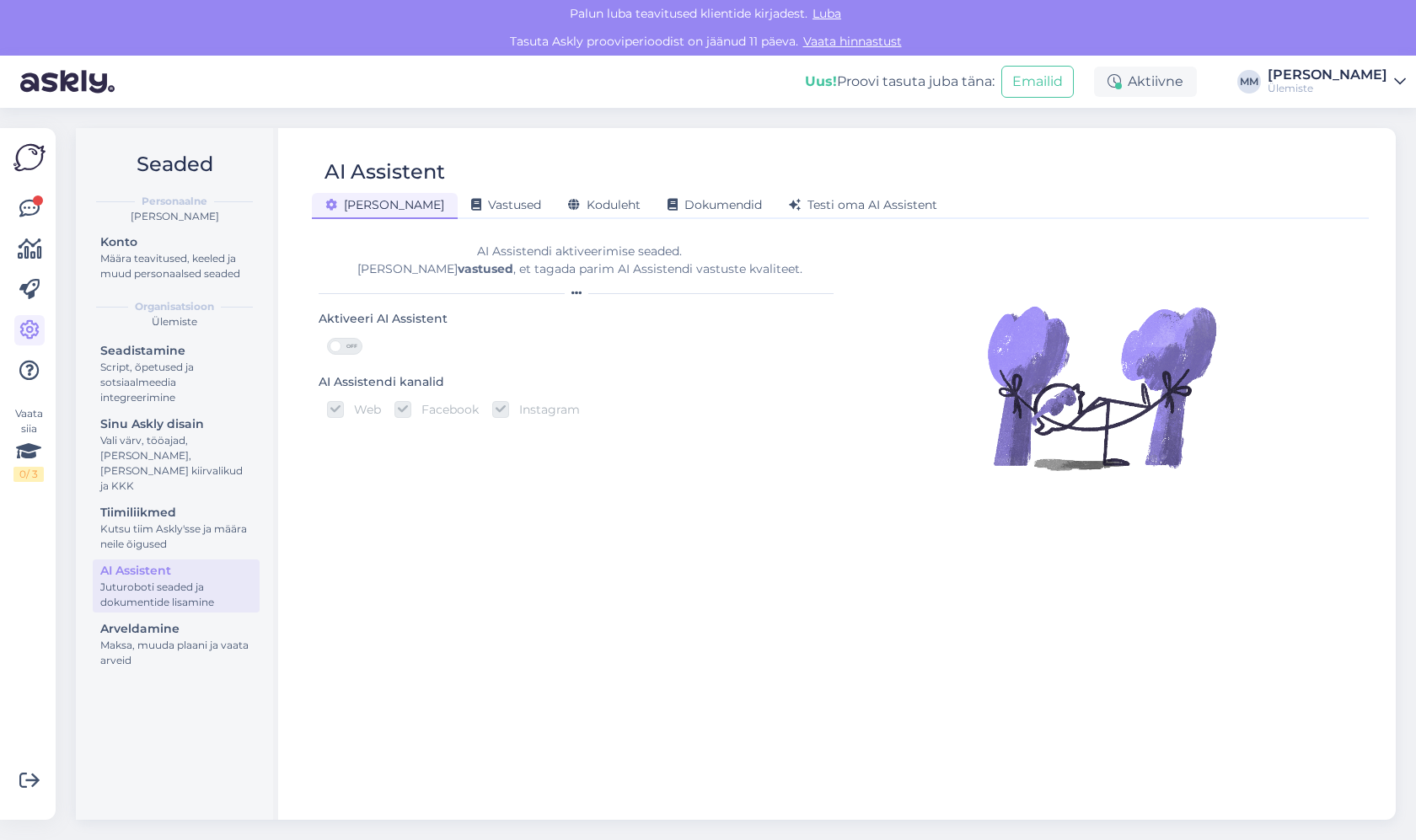
click at [350, 351] on span "OFF" at bounding box center [351, 345] width 21 height 15
click at [327, 337] on input "OFF" at bounding box center [327, 337] width 0 height 0
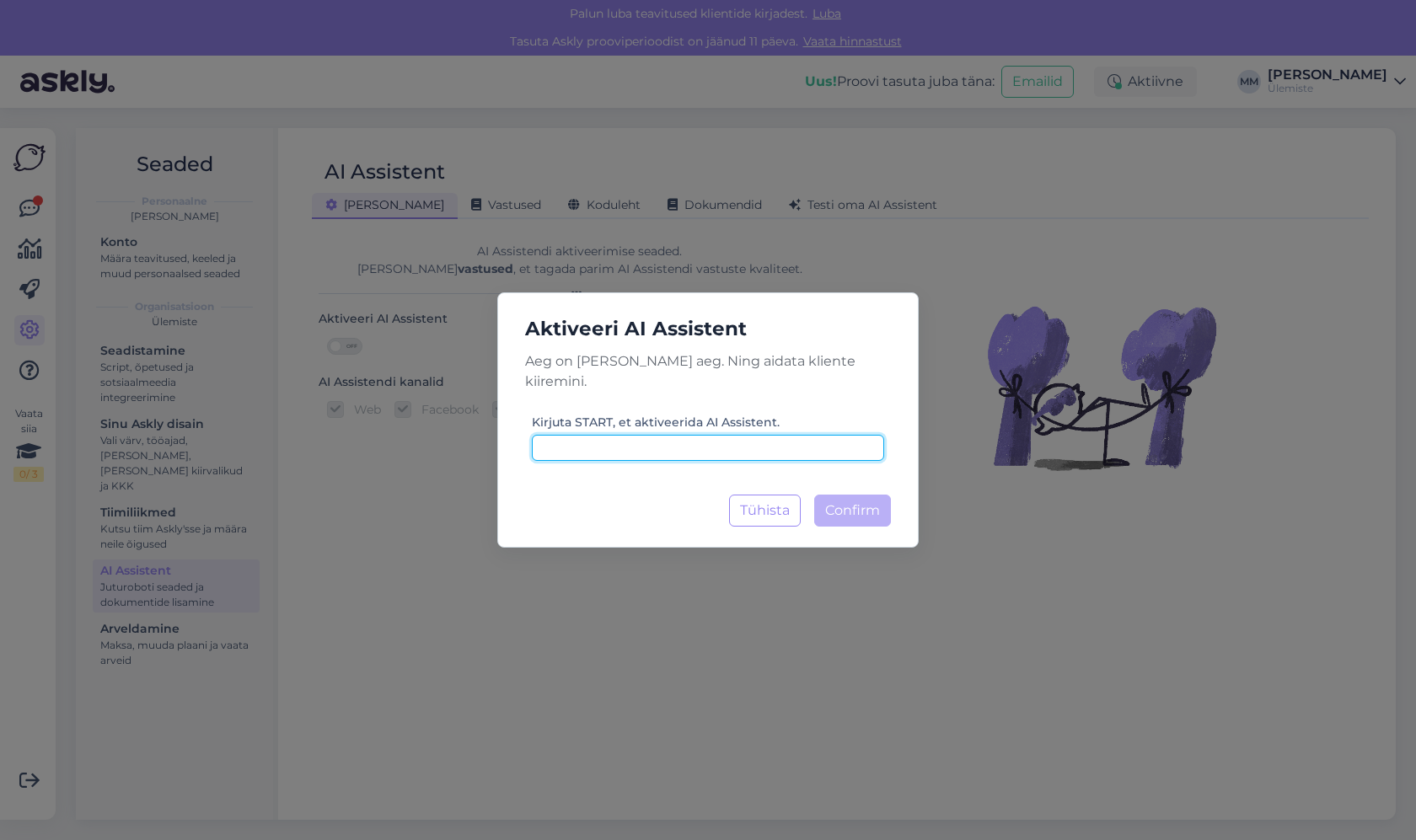
click at [652, 435] on input at bounding box center [708, 448] width 352 height 27
click at [746, 435] on input at bounding box center [708, 448] width 352 height 27
type input "start"
click at [824, 500] on button "Confirm Laadimine..." at bounding box center [852, 510] width 77 height 32
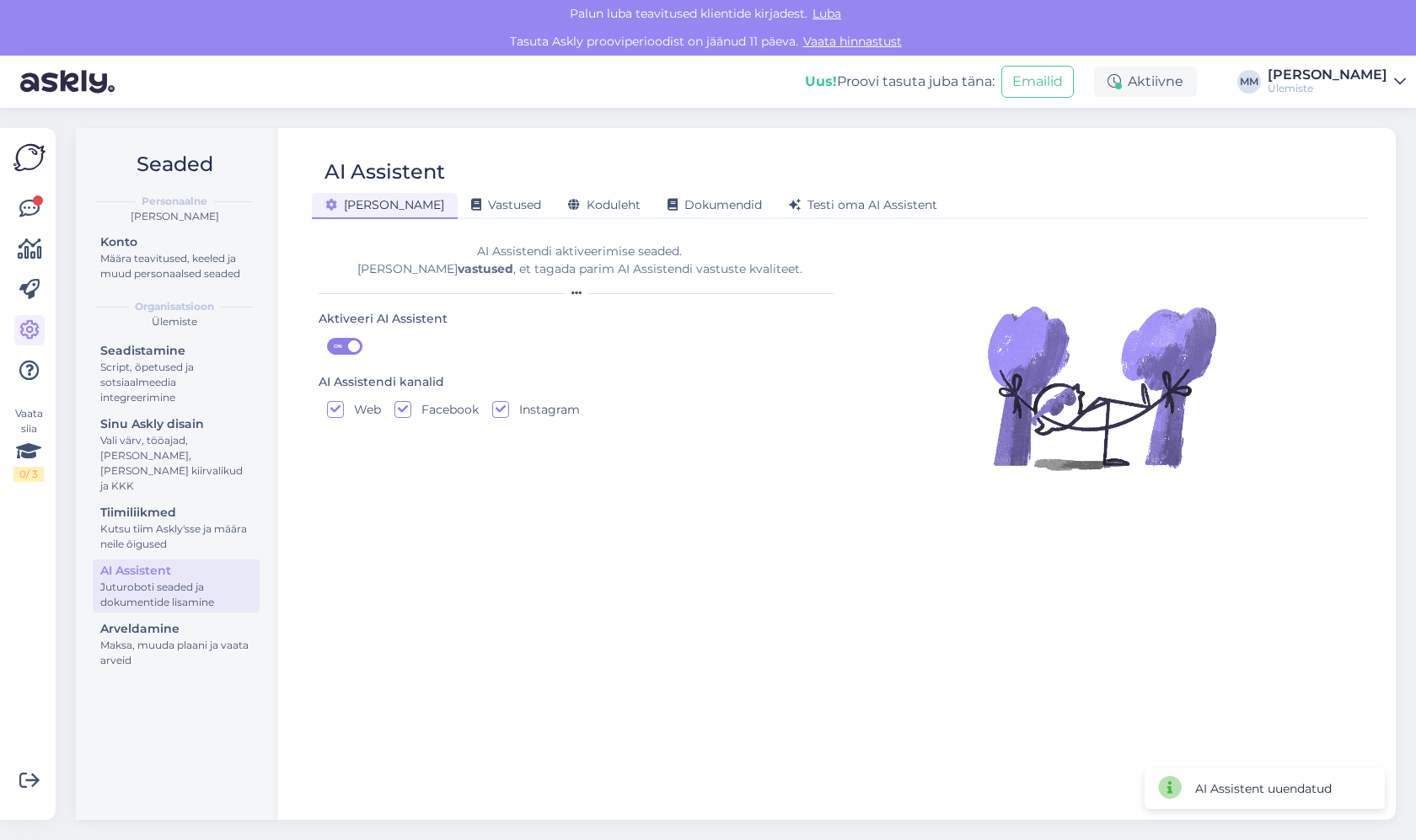
click at [497, 406] on input "Instagram" at bounding box center [500, 409] width 17 height 17
checkbox input "false"
click at [456, 407] on label "Facebook" at bounding box center [445, 409] width 68 height 17
click at [411, 407] on input "Facebook" at bounding box center [402, 409] width 17 height 17
checkbox input "false"
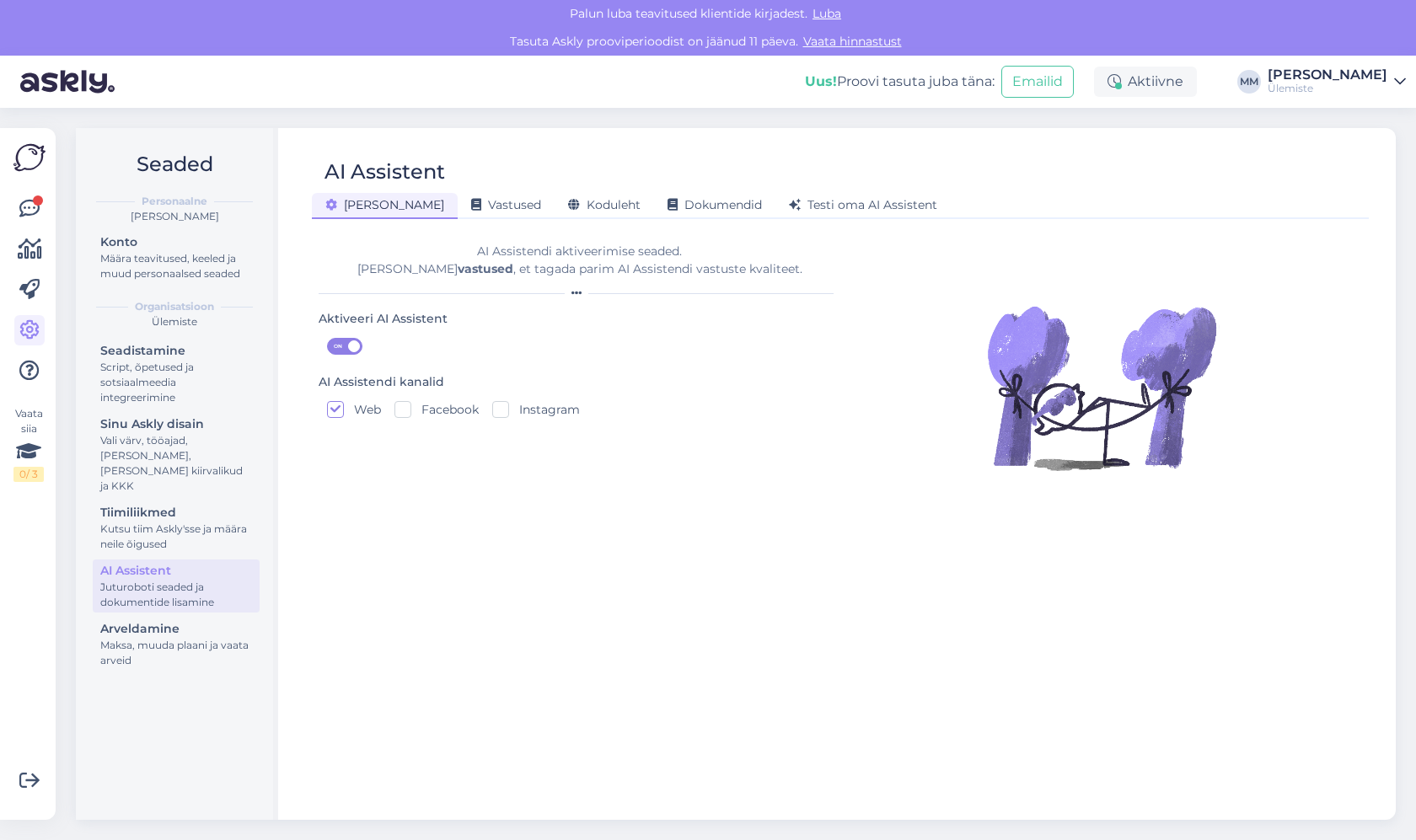
click at [447, 349] on label "ON" at bounding box center [572, 345] width 491 height 17
click at [327, 337] on input "ON" at bounding box center [327, 337] width 0 height 0
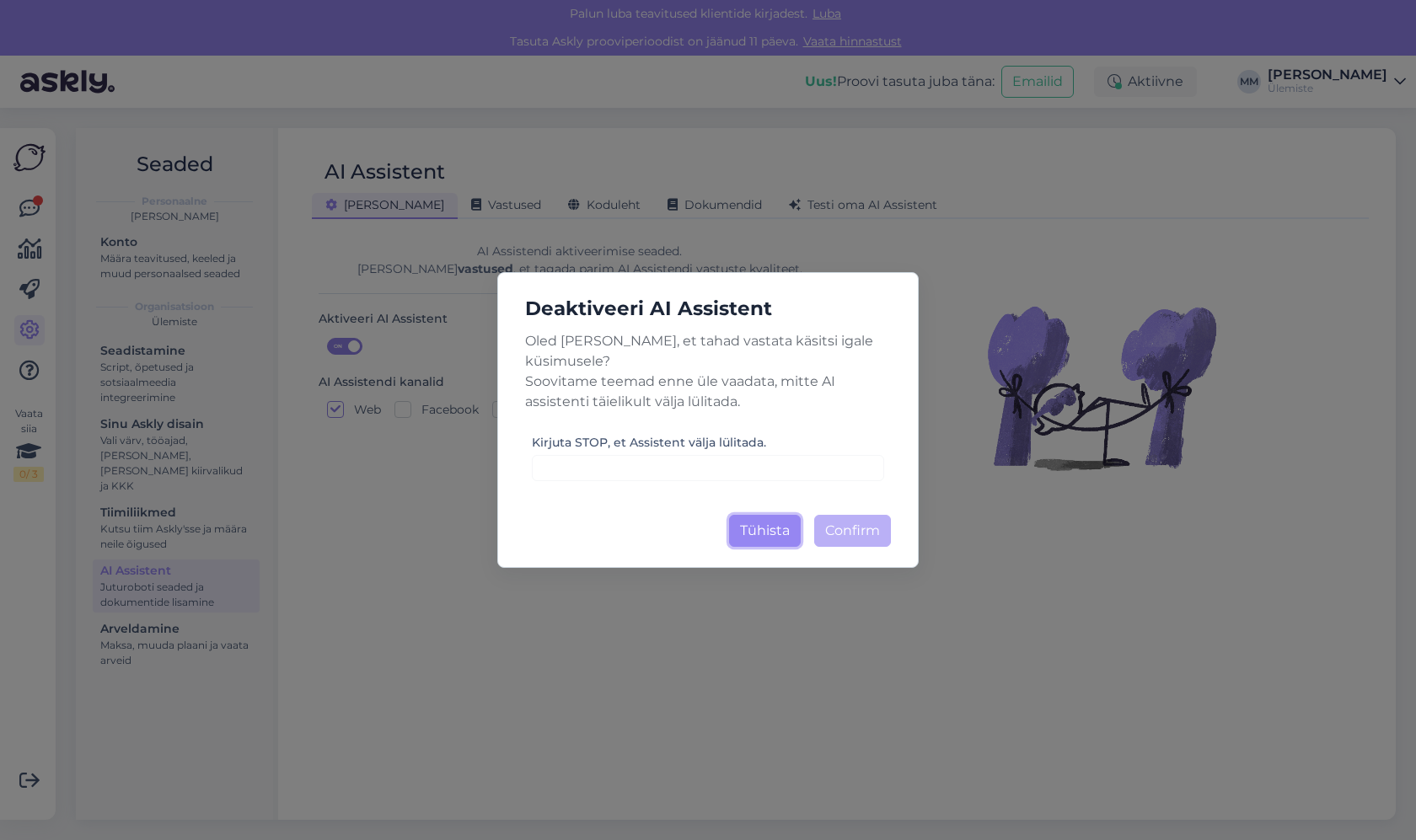
click at [759, 514] on button "Tühista" at bounding box center [765, 530] width 72 height 32
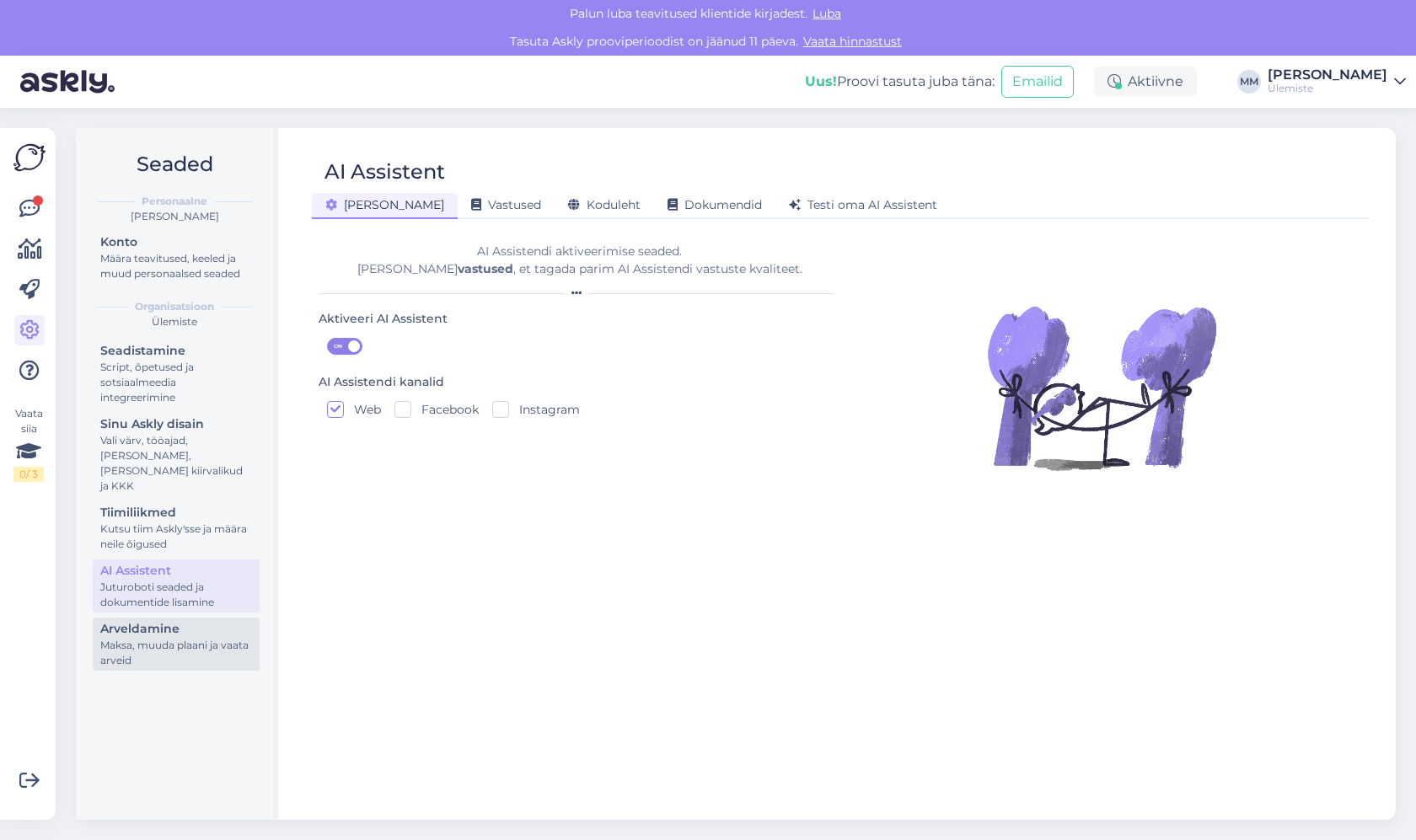
click at [245, 637] on div "Maksa, muuda plaani ja vaata arveid" at bounding box center [176, 652] width 152 height 30
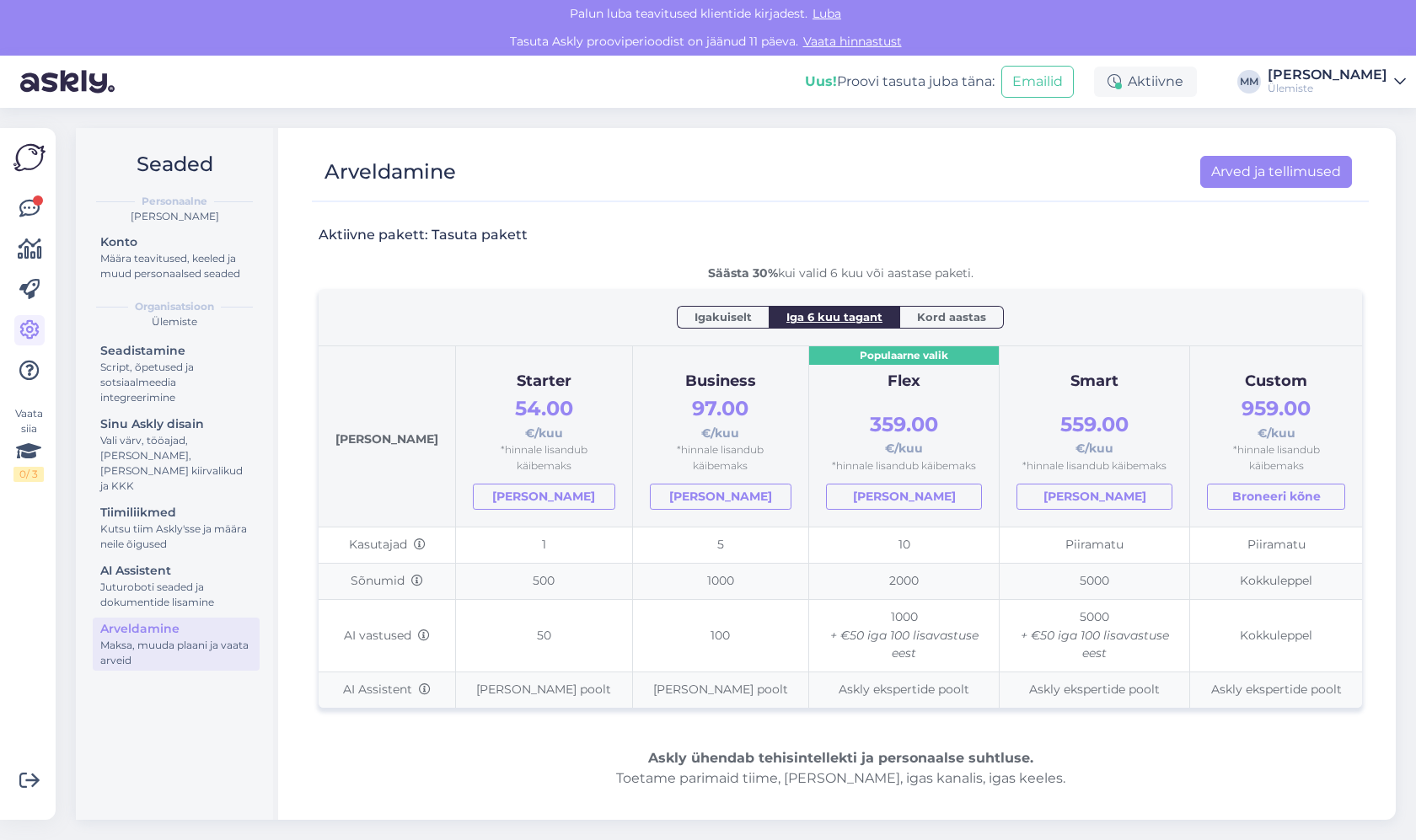
click at [710, 313] on span "Igakuiselt" at bounding box center [723, 316] width 57 height 17
click at [839, 311] on span "Iga 6 kuu tagant" at bounding box center [834, 316] width 96 height 17
click at [707, 309] on span "Igakuiselt" at bounding box center [723, 316] width 57 height 17
click at [809, 308] on span "Iga 6 kuu tagant" at bounding box center [834, 316] width 96 height 17
click at [1010, 316] on div "Igakuiselt Iga 6 kuu tagant Kord aastas" at bounding box center [840, 317] width 1010 height 22
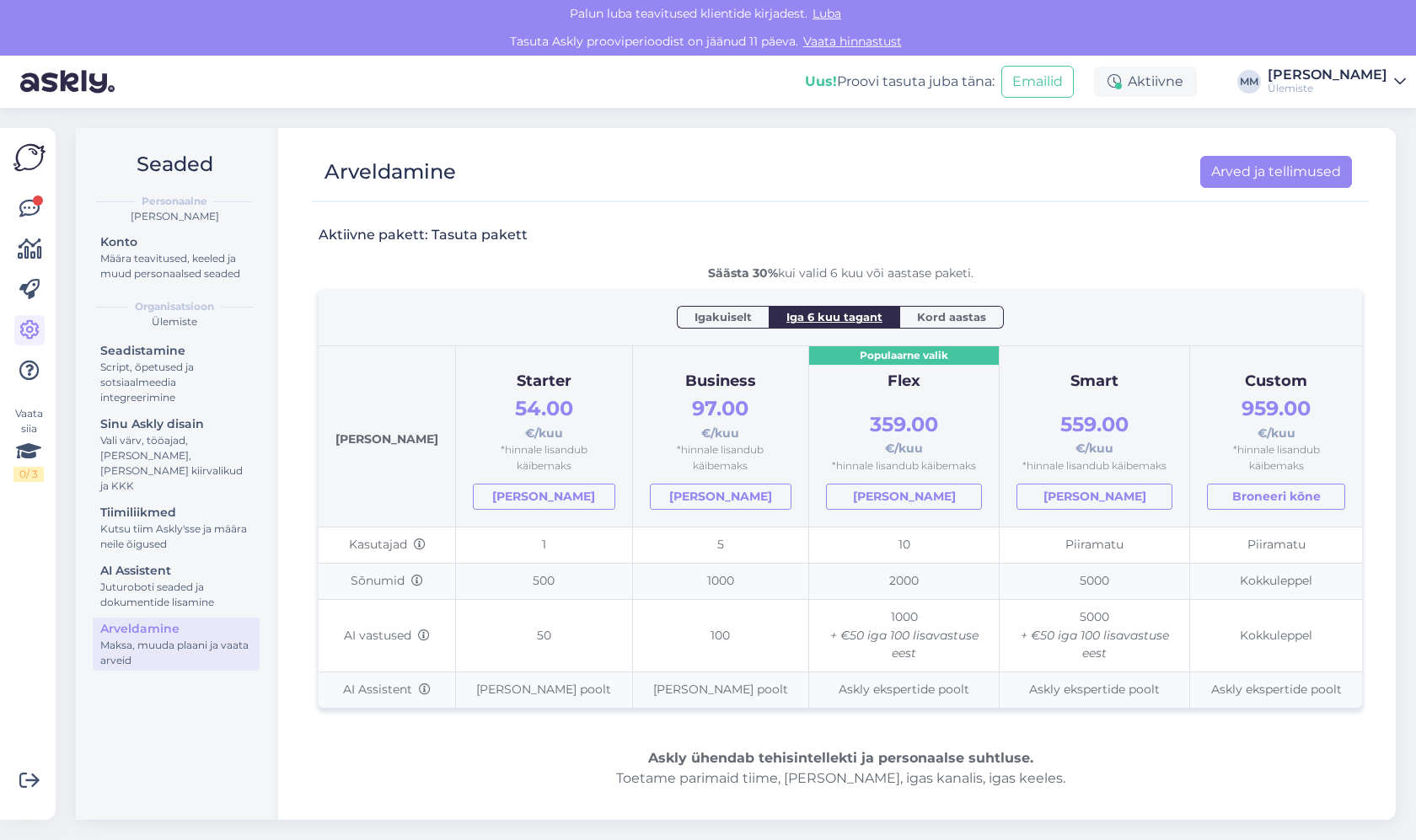
click at [951, 322] on span "Kord aastas" at bounding box center [952, 316] width 69 height 17
click at [832, 325] on span "Iga 6 kuu tagant" at bounding box center [834, 316] width 96 height 17
click at [155, 453] on div "Vali värv, tööajad, [PERSON_NAME], [PERSON_NAME] kiirvalikud ja KKK" at bounding box center [176, 463] width 152 height 61
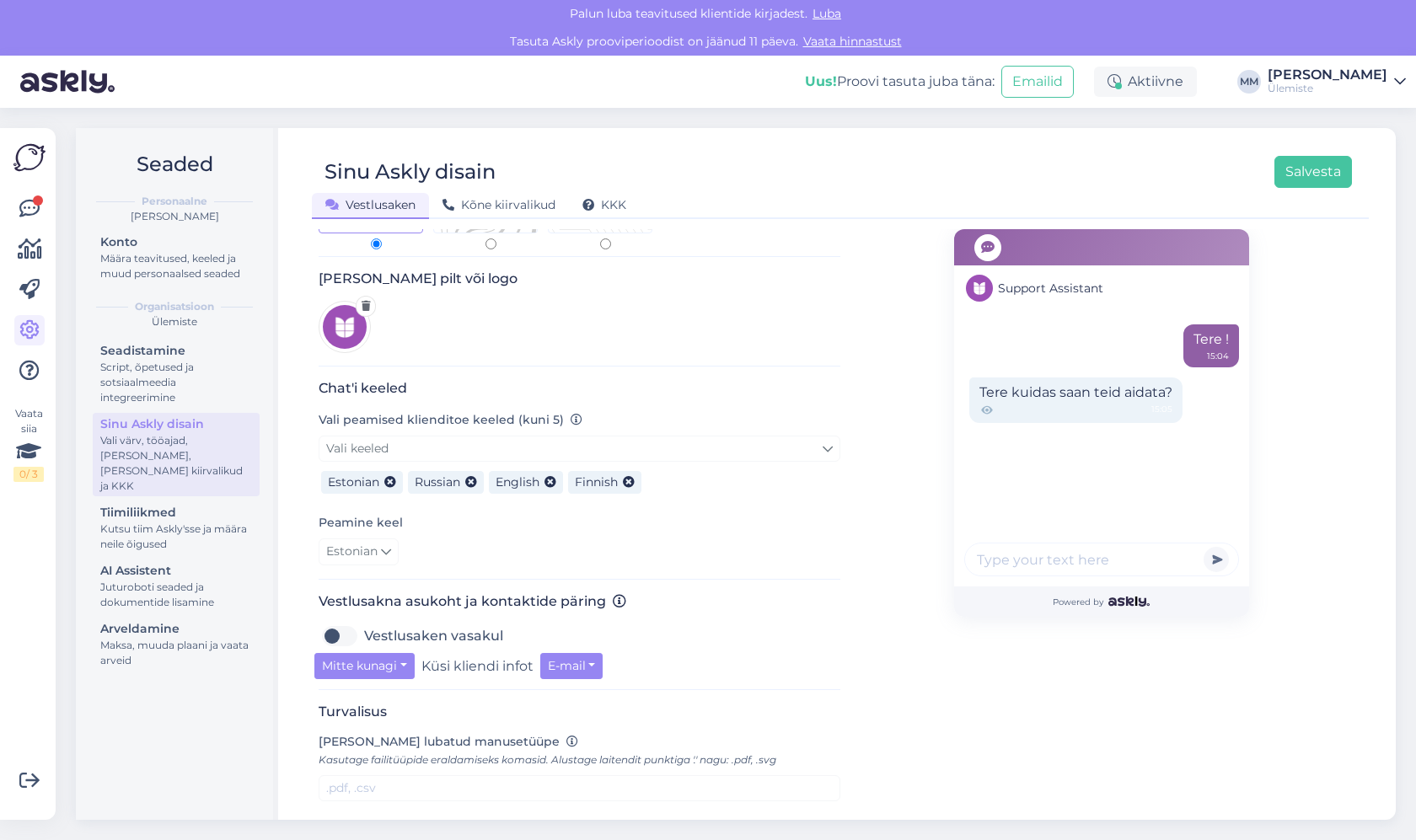
scroll to position [402, 0]
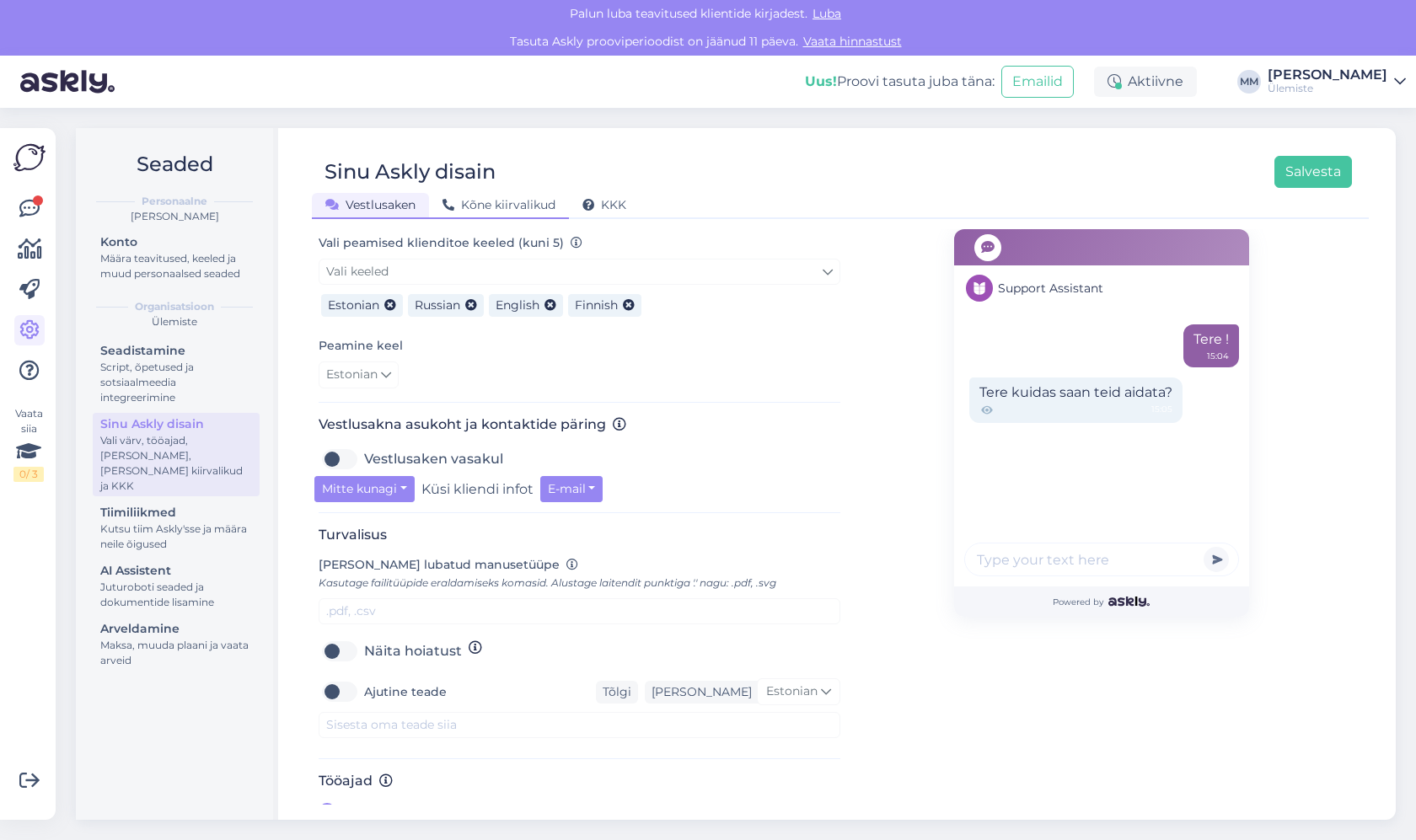
click at [484, 204] on span "Kõne kiirvalikud" at bounding box center [499, 204] width 113 height 15
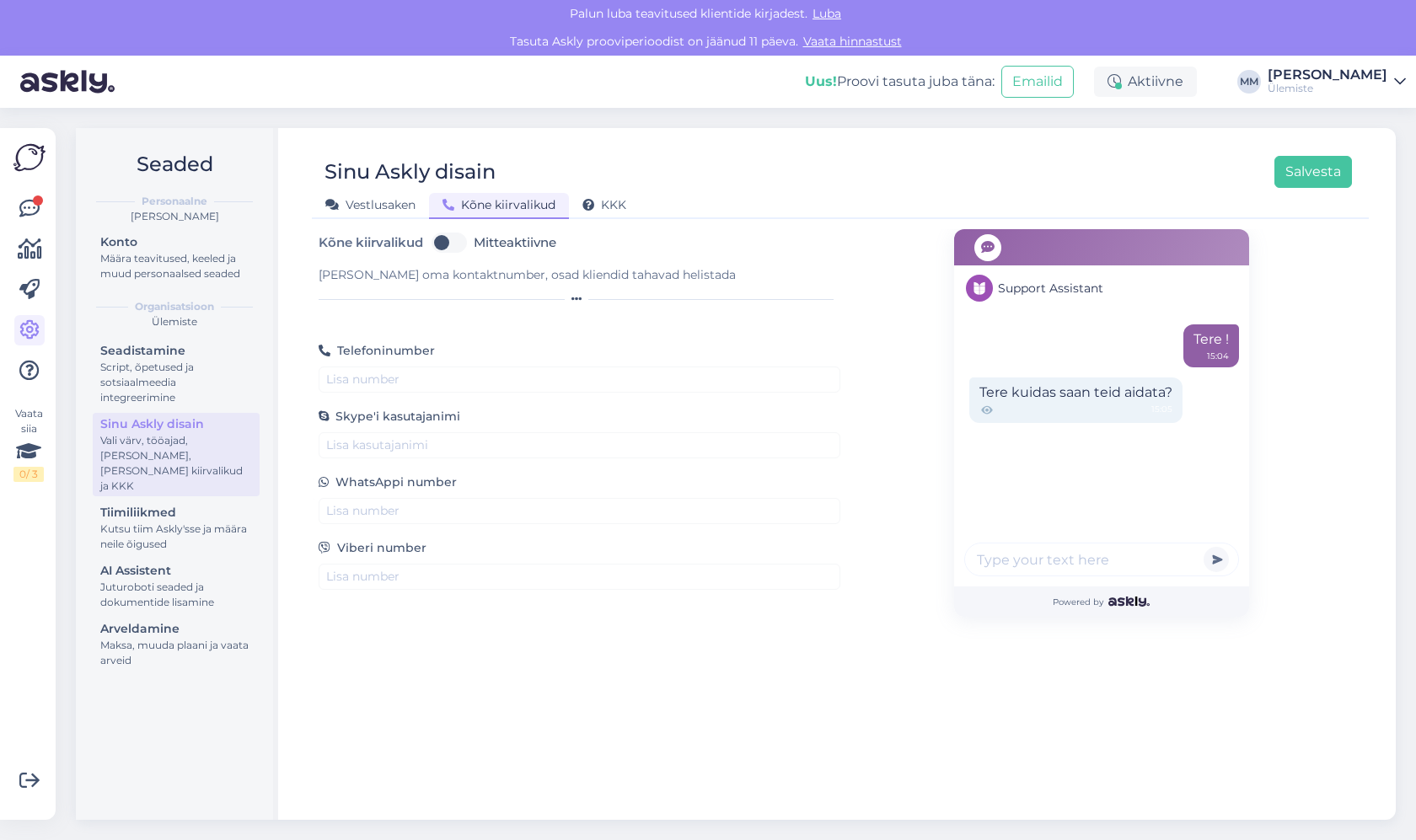
scroll to position [0, 0]
drag, startPoint x: 358, startPoint y: 245, endPoint x: 421, endPoint y: 244, distance: 63.0
click at [421, 244] on span "Kõne kiirvalikud" at bounding box center [371, 243] width 104 height 20
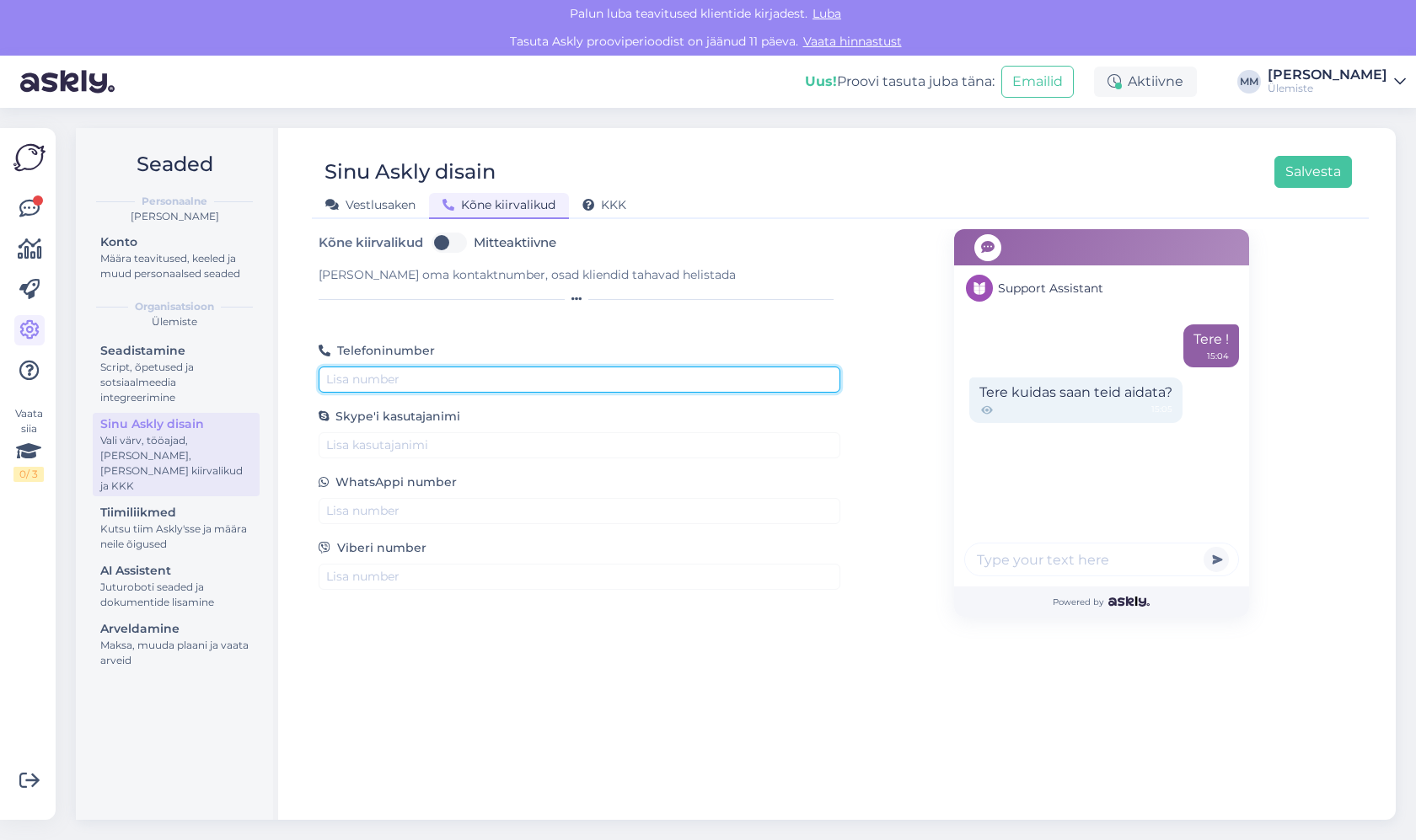
click at [419, 375] on input "text" at bounding box center [580, 380] width 522 height 27
paste input "[PHONE_NUMBER]"
type input "[PHONE_NUMBER]"
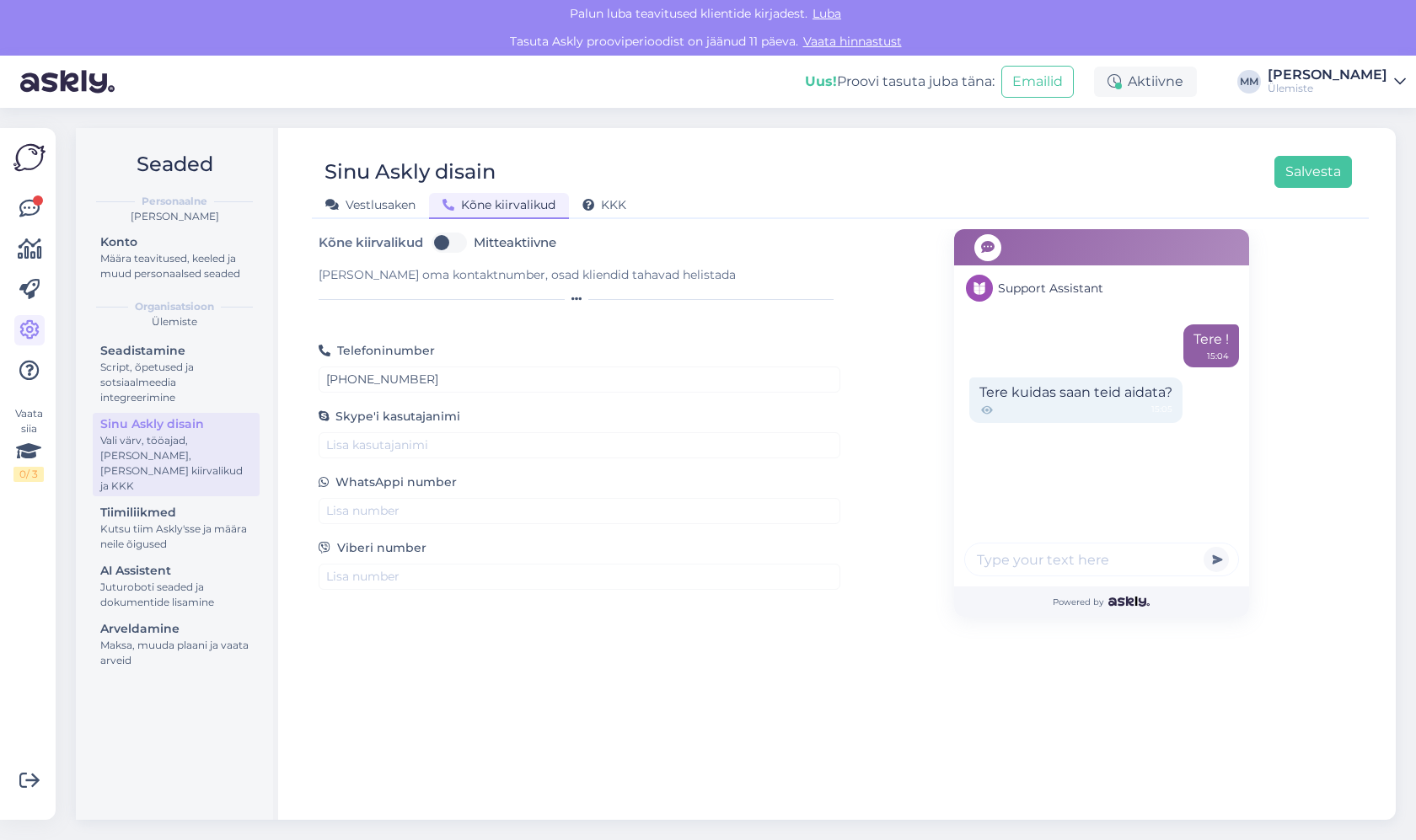
click at [420, 647] on div "Kõne kiirvalikud Mitteaktiivne [PERSON_NAME] oma kontaktnumber, osad kliendid t…" at bounding box center [840, 516] width 1057 height 575
click at [473, 246] on label "Mitteaktiivne" at bounding box center [515, 242] width 83 height 27
click at [461, 246] on input "Mitteaktiivne" at bounding box center [449, 242] width 42 height 27
checkbox input "true"
click at [617, 232] on div "Kõne kiirvalikud Aktiivne" at bounding box center [580, 242] width 522 height 27
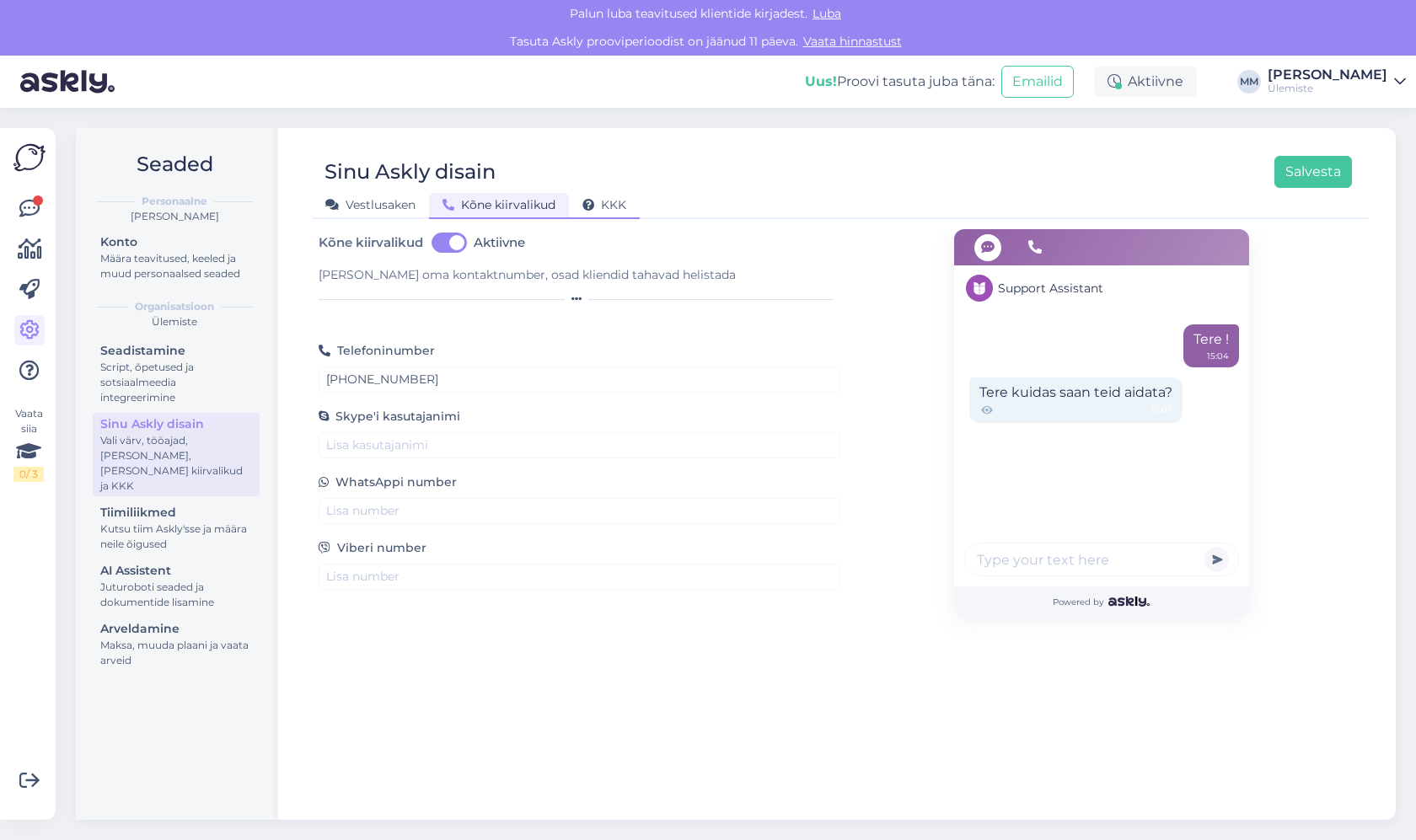
click at [617, 204] on span "KKK" at bounding box center [604, 204] width 44 height 15
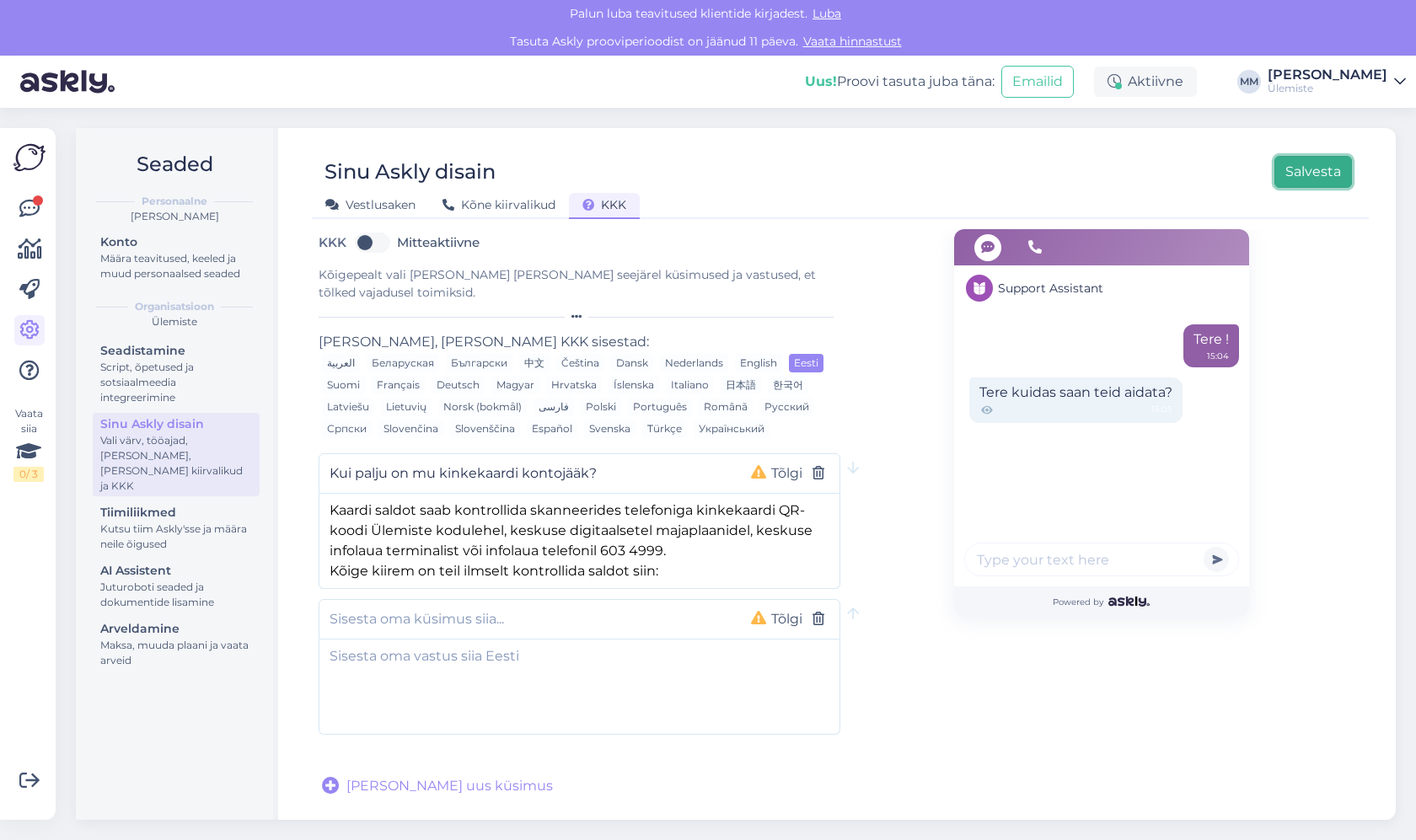
click at [1307, 187] on button "Salvesta" at bounding box center [1313, 171] width 78 height 32
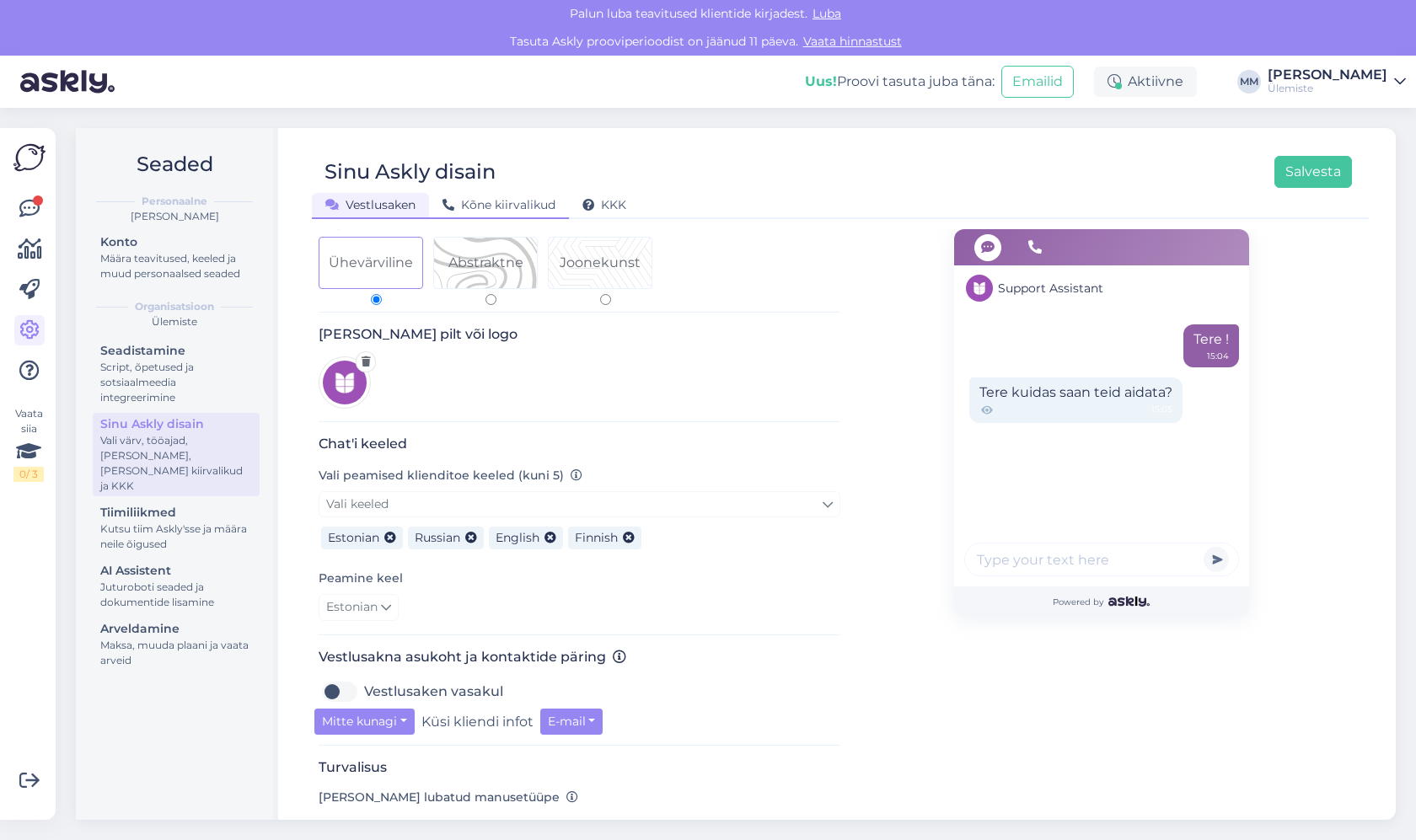
scroll to position [225, 0]
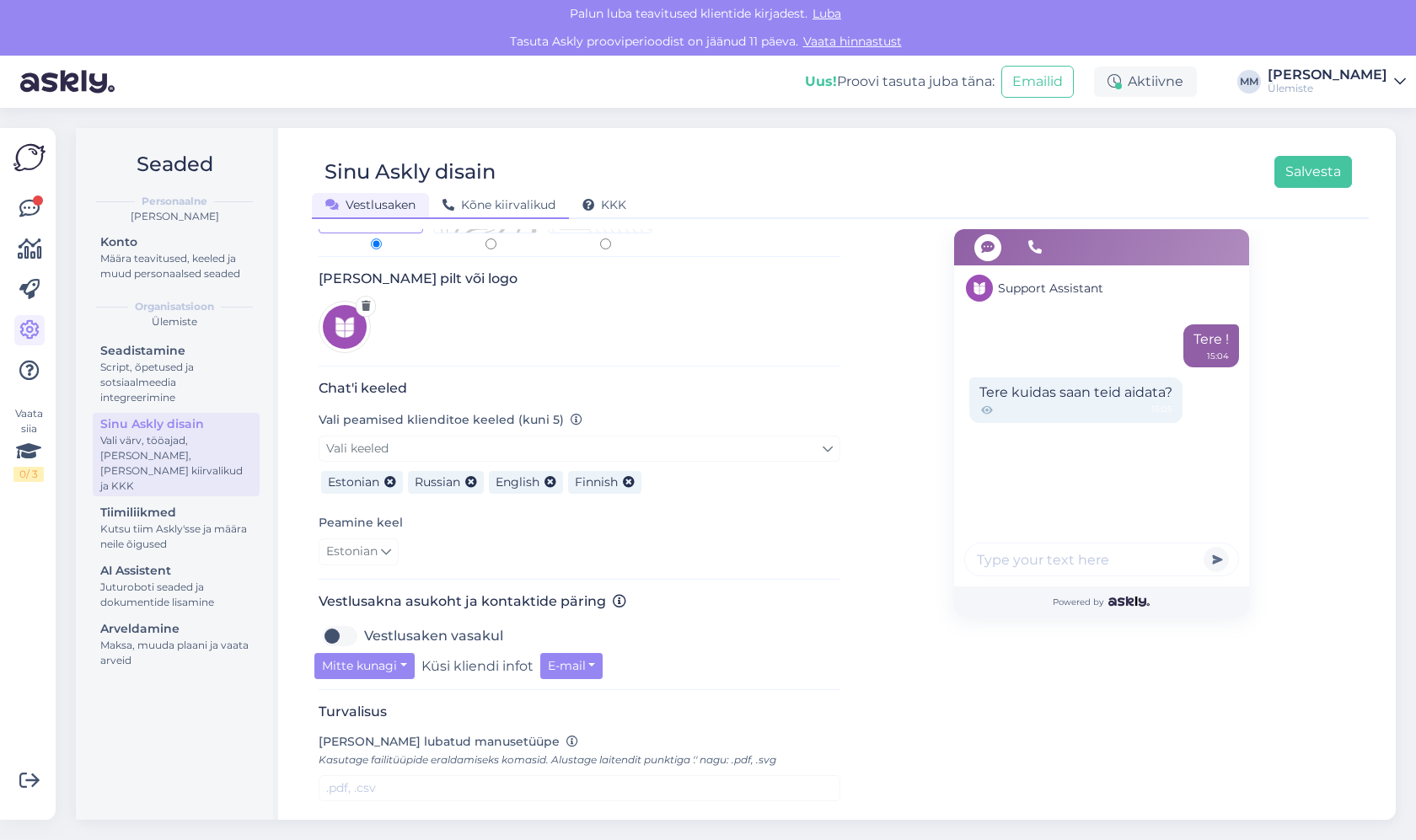
click at [513, 205] on span "Kõne kiirvalikud" at bounding box center [499, 204] width 113 height 15
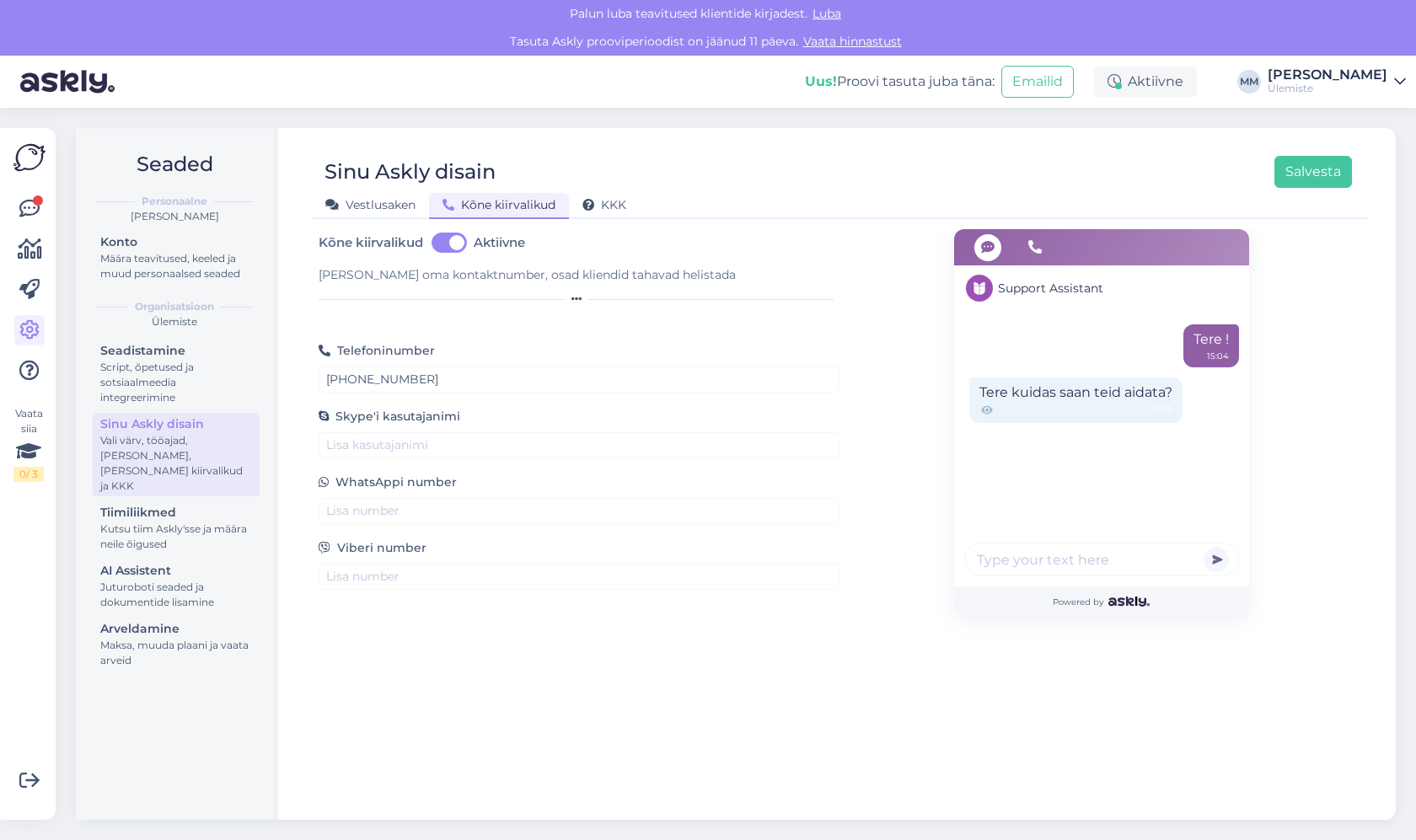
click at [382, 272] on div "[PERSON_NAME] oma kontaktnumber, osad kliendid tahavad helistada" at bounding box center [580, 275] width 522 height 18
click at [748, 273] on div "[PERSON_NAME] oma kontaktnumber, osad kliendid tahavad helistada" at bounding box center [580, 275] width 522 height 18
drag, startPoint x: 580, startPoint y: 299, endPoint x: 575, endPoint y: 334, distance: 35.4
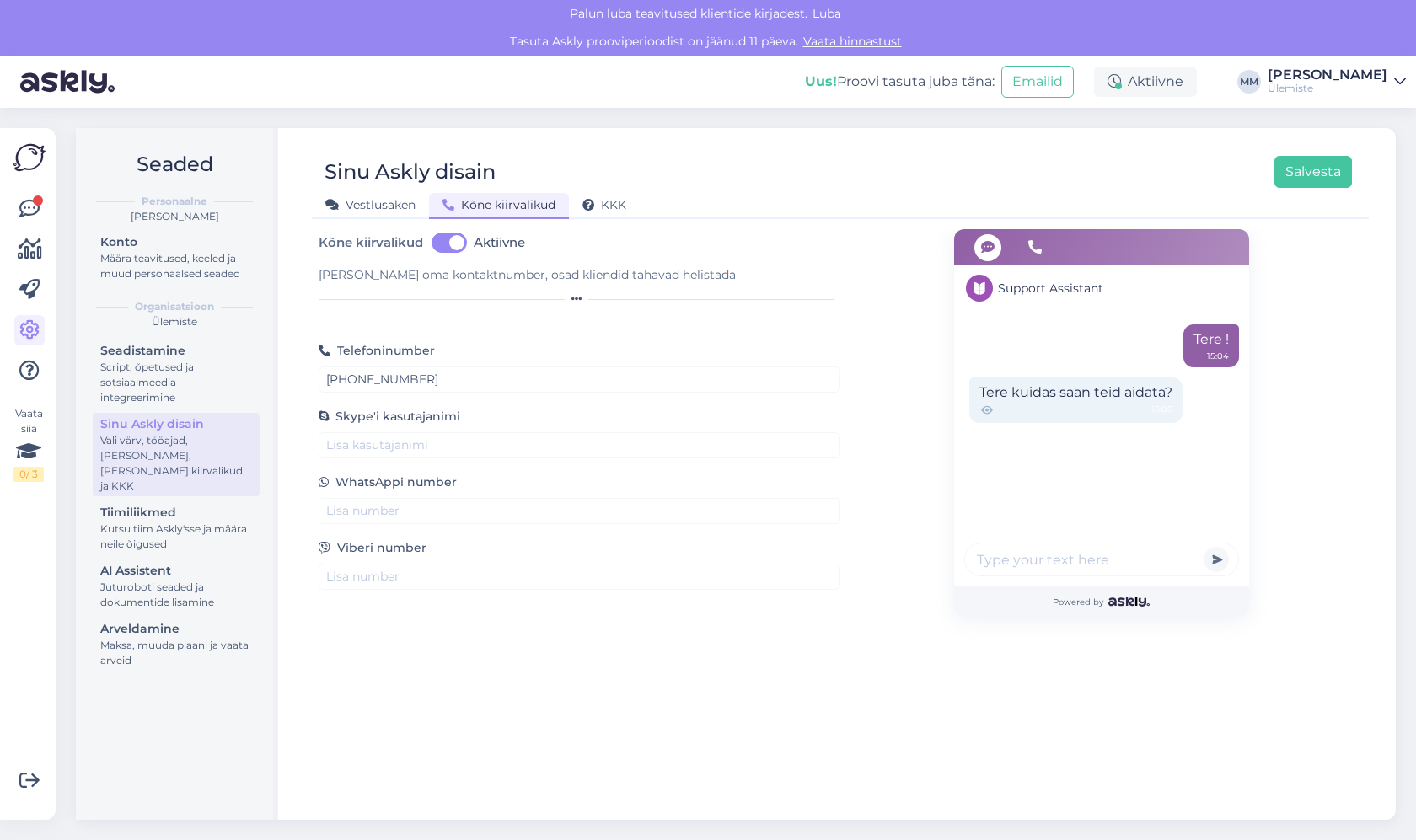
click at [575, 334] on div "Kõne kiirvalikud Aktiivne [PERSON_NAME] oma kontaktnumber, osad kliendid tahava…" at bounding box center [580, 409] width 522 height 361
click at [352, 208] on span "Vestlusaken" at bounding box center [371, 204] width 91 height 15
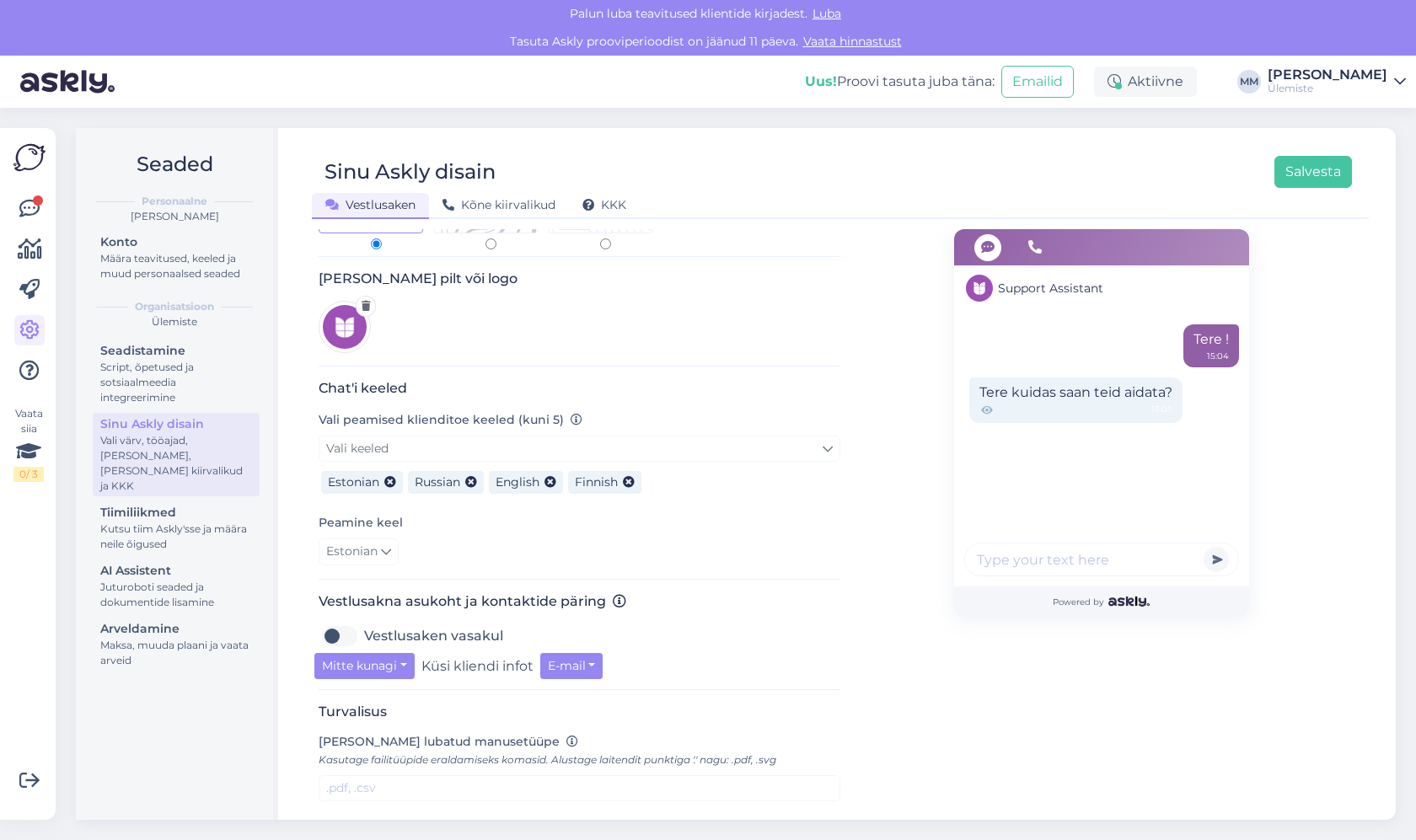
scroll to position [402, 0]
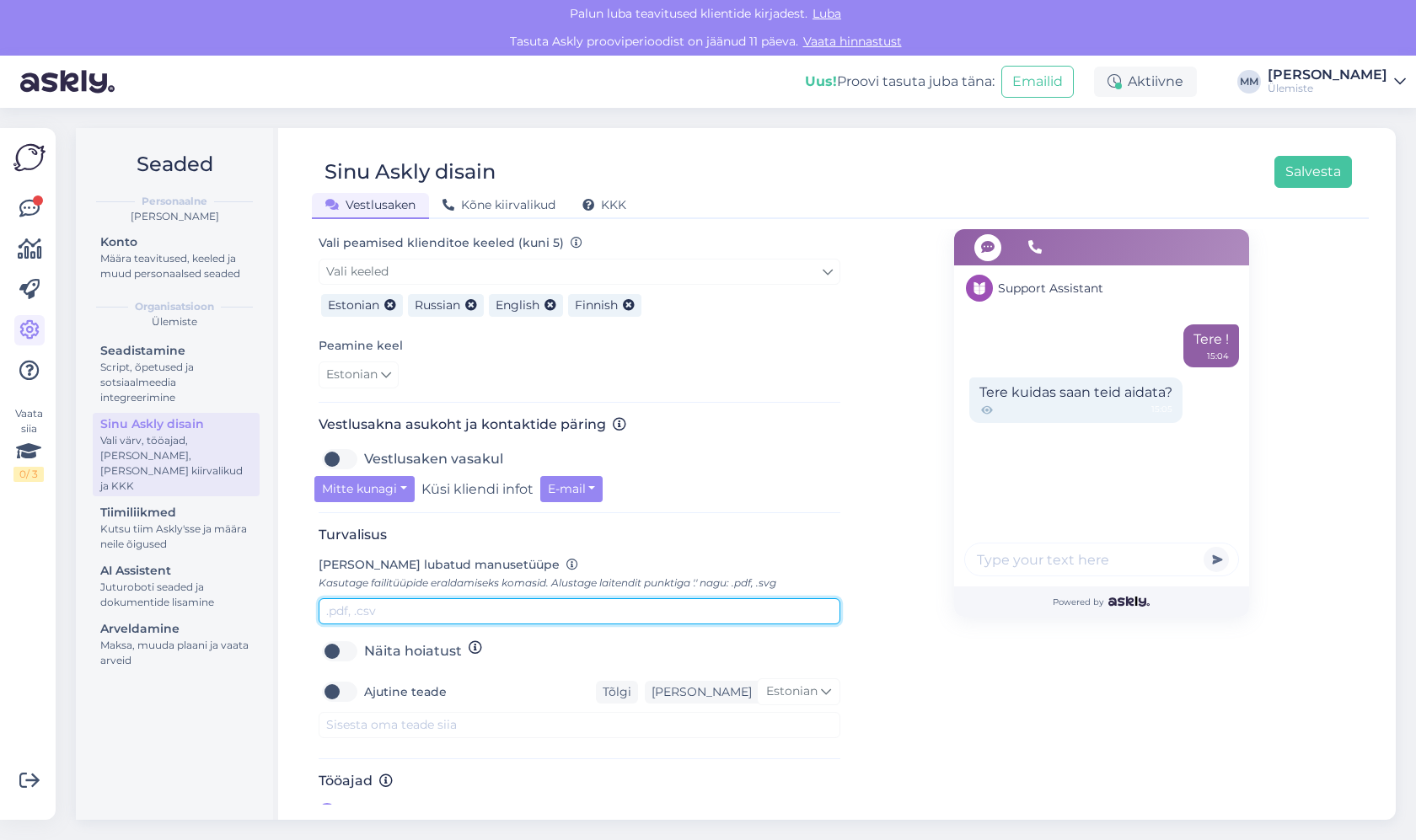
click at [389, 598] on input "text" at bounding box center [580, 611] width 522 height 27
type input "."
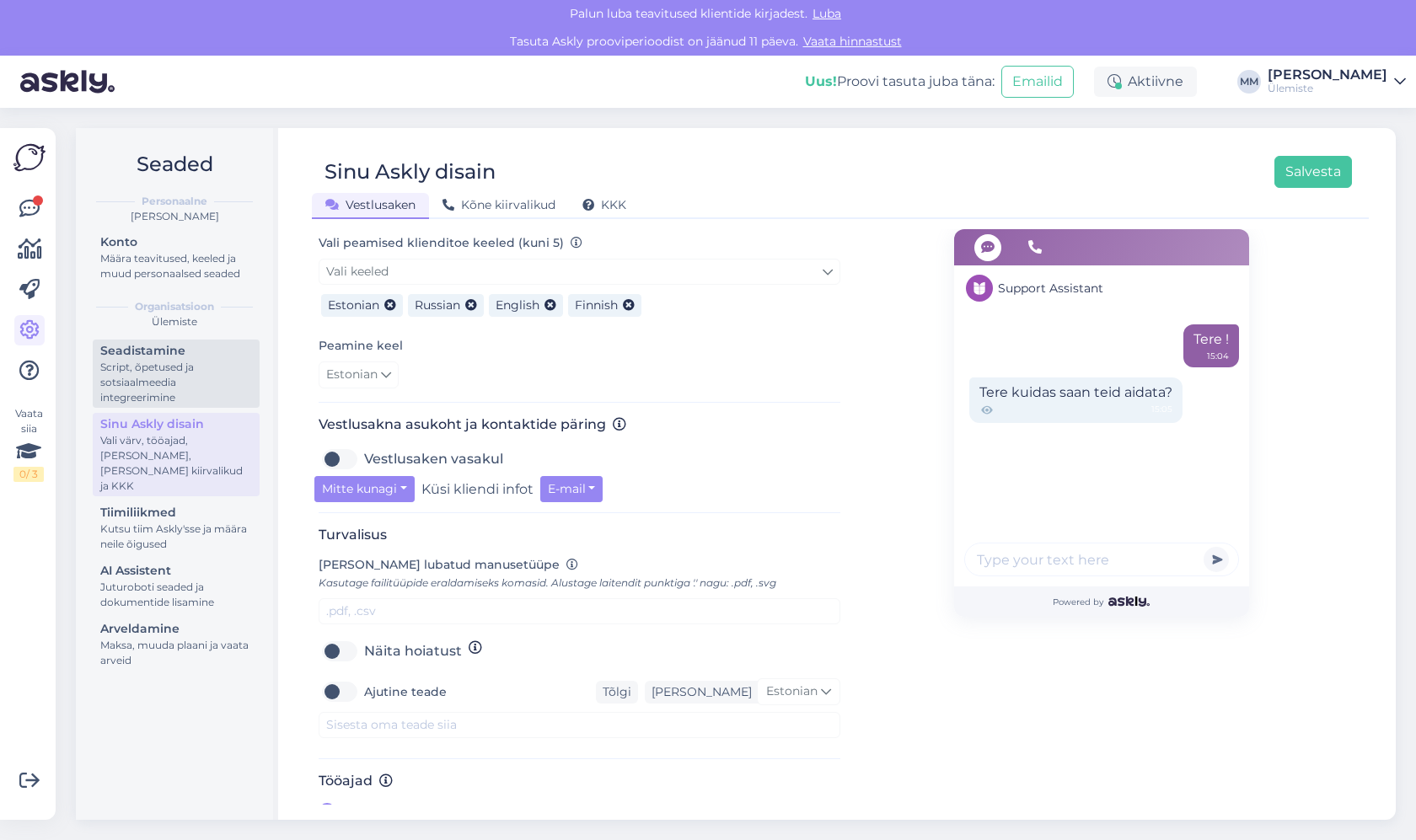
click at [192, 383] on div "Script, õpetused ja sotsiaalmeedia integreerimine" at bounding box center [176, 383] width 152 height 45
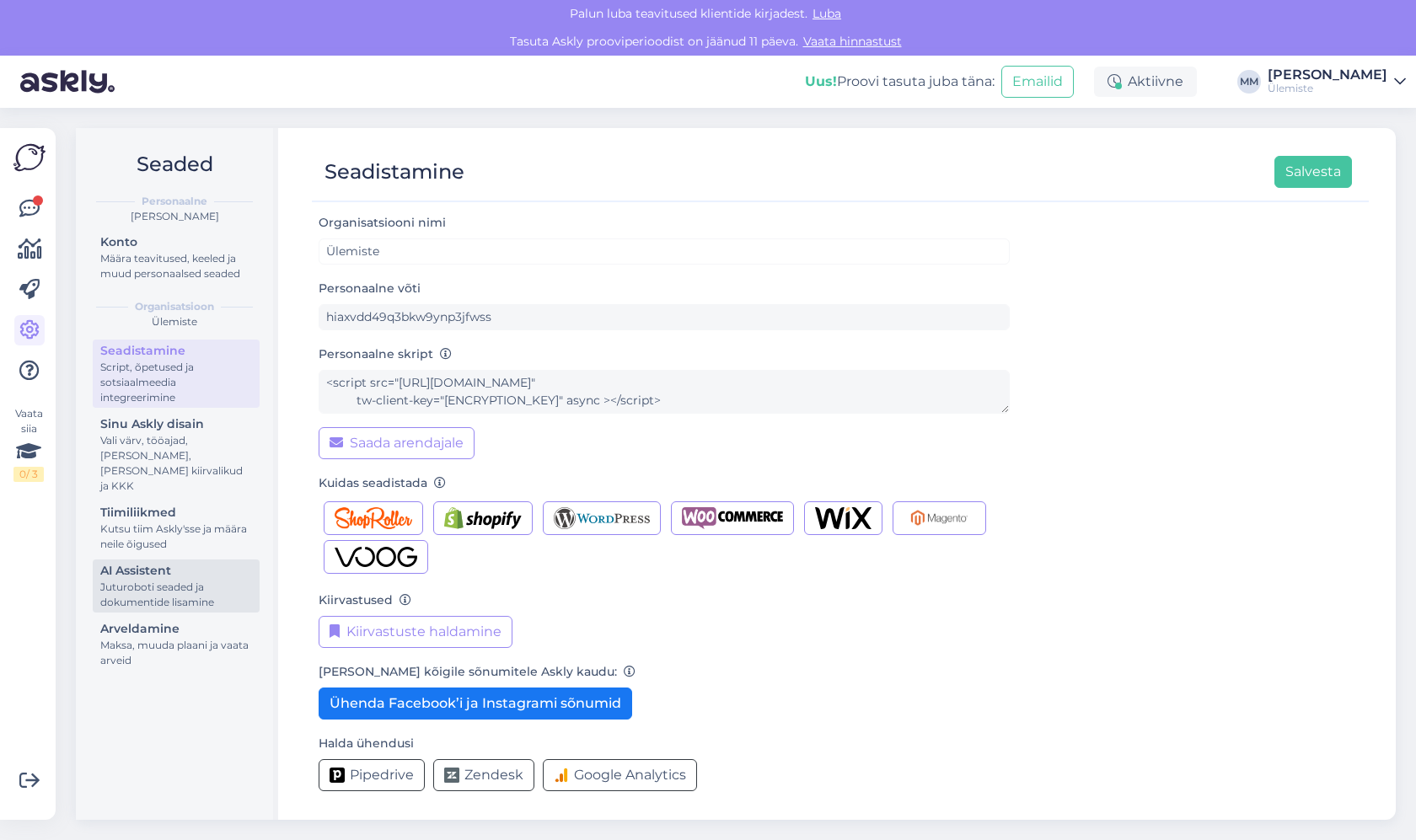
click at [155, 562] on div "AI Assistent" at bounding box center [176, 570] width 152 height 18
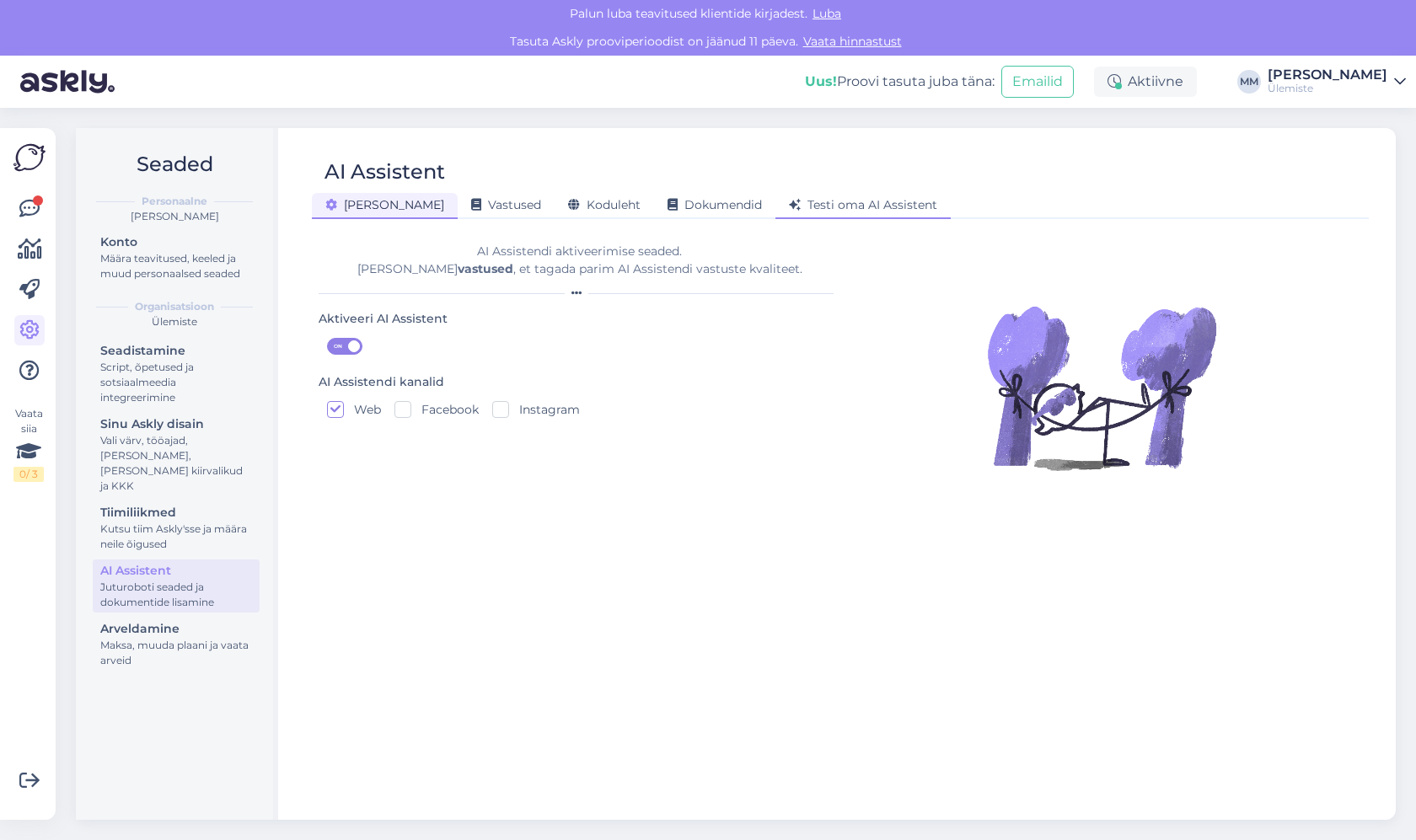
click at [846, 202] on span "Testi oma AI Assistent" at bounding box center [863, 204] width 149 height 15
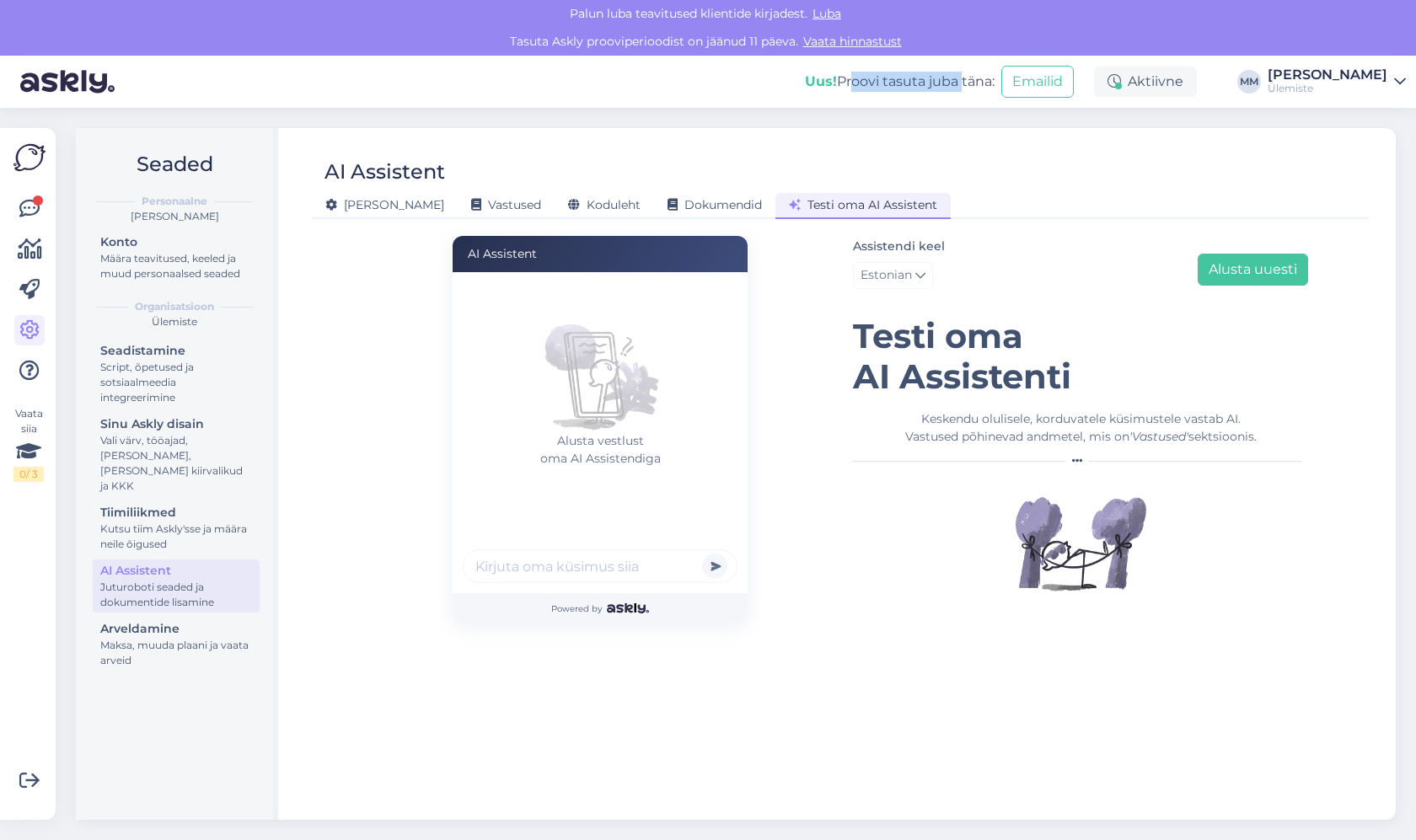
drag, startPoint x: 883, startPoint y: 75, endPoint x: 996, endPoint y: 78, distance: 113.0
click at [995, 78] on div "Uus! Proovi tasuta [PERSON_NAME]:" at bounding box center [899, 82] width 190 height 21
click at [995, 80] on div "Uus! Proovi tasuta [PERSON_NAME]:" at bounding box center [899, 82] width 190 height 21
